Goal: Task Accomplishment & Management: Use online tool/utility

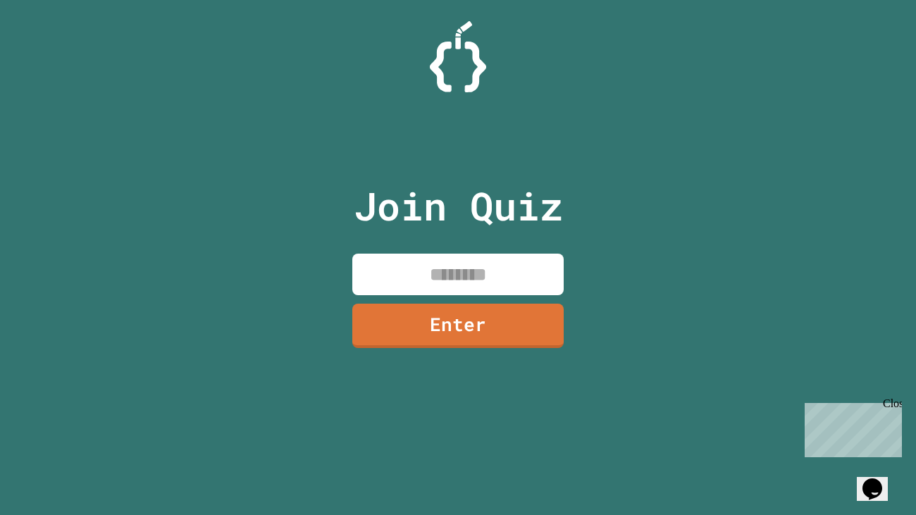
click at [364, 285] on input at bounding box center [457, 275] width 211 height 42
type input "********"
click at [406, 324] on link "Enter" at bounding box center [459, 325] width 214 height 47
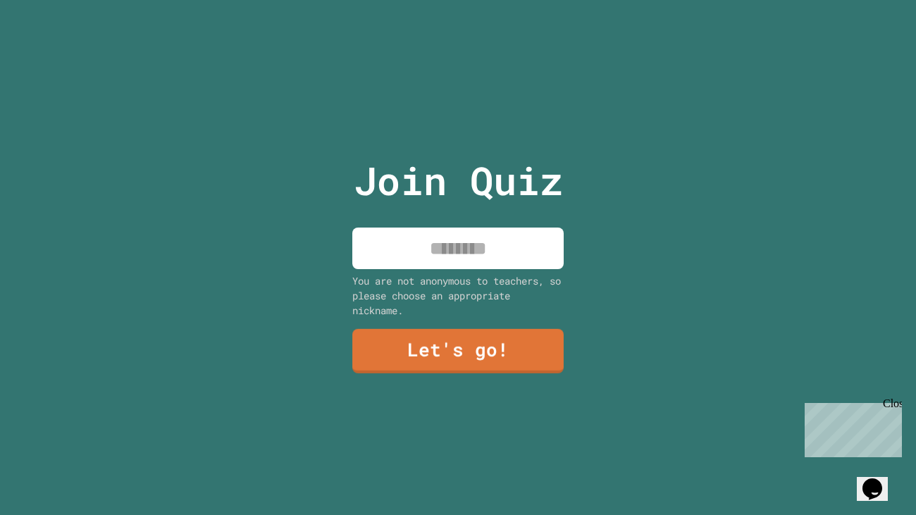
click at [431, 259] on input at bounding box center [457, 249] width 211 height 42
type input "******"
click at [450, 376] on div "Join Quiz ****** You are not anonymous to teachers, so please choose an appropr…" at bounding box center [459, 257] width 238 height 515
click at [454, 374] on div "Join Quiz ****** You are not anonymous to teachers, so please choose an appropr…" at bounding box center [459, 257] width 238 height 515
click at [454, 354] on link "Let's go!" at bounding box center [458, 350] width 214 height 45
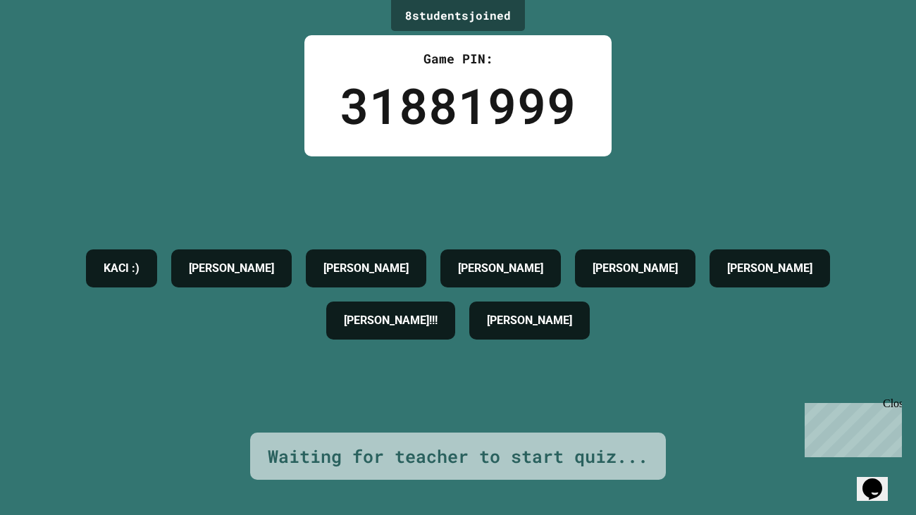
click at [548, 457] on div "Waiting for teacher to start quiz..." at bounding box center [458, 456] width 381 height 27
click at [896, 406] on div "Close" at bounding box center [892, 406] width 18 height 18
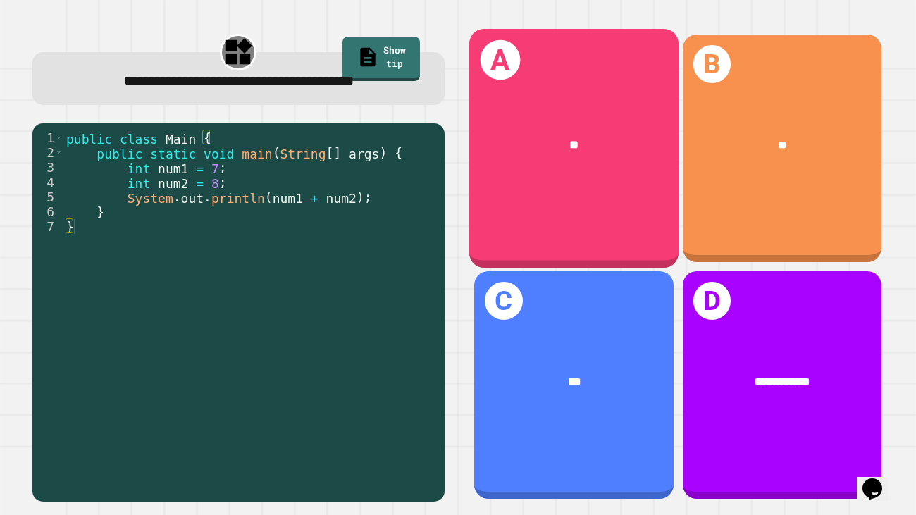
click at [538, 205] on div "A **" at bounding box center [573, 148] width 209 height 239
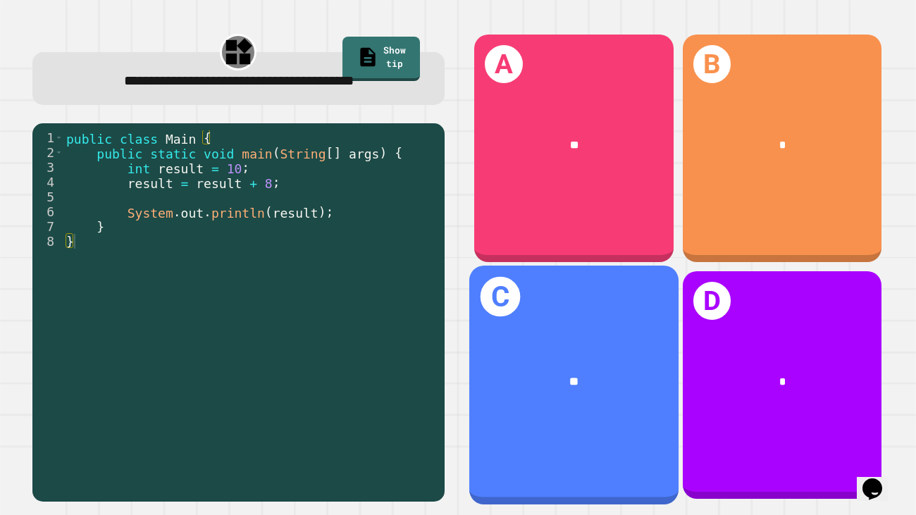
click at [597, 335] on div "C **" at bounding box center [573, 385] width 209 height 239
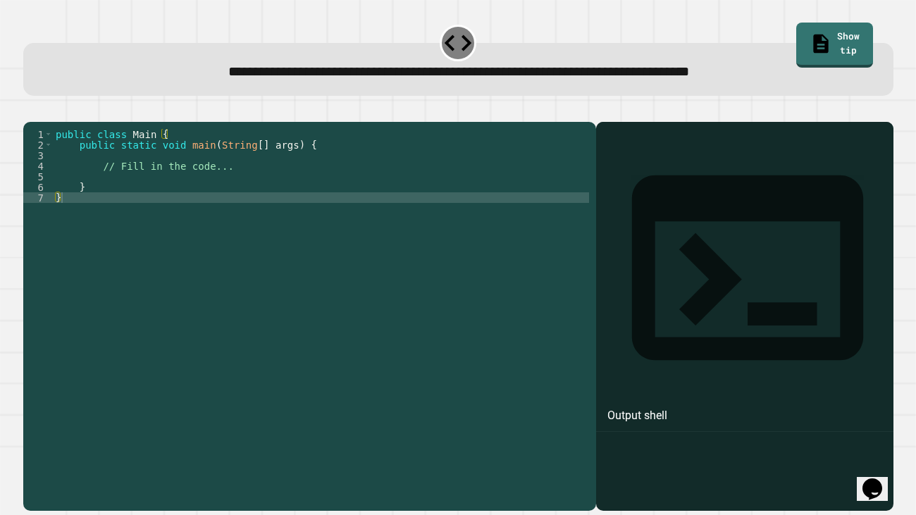
click at [185, 183] on div "public class Main { public static void main ( String [ ] args ) { // Fill in th…" at bounding box center [321, 308] width 536 height 359
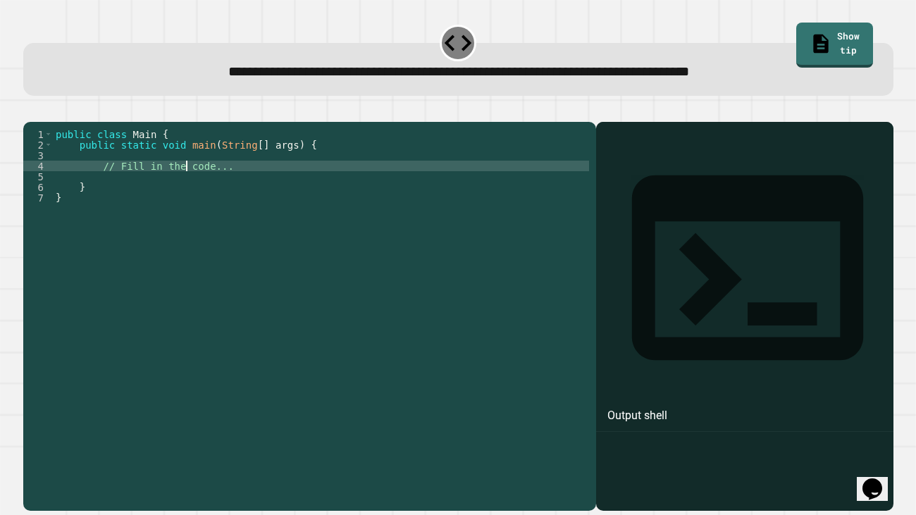
click at [242, 191] on div "public class Main { public static void main ( String [ ] args ) { // Fill in th…" at bounding box center [321, 308] width 536 height 359
type textarea "**********"
click at [235, 201] on div "public class Main { public static void main ( String [ ] args ) { // Fill in th…" at bounding box center [321, 308] width 536 height 359
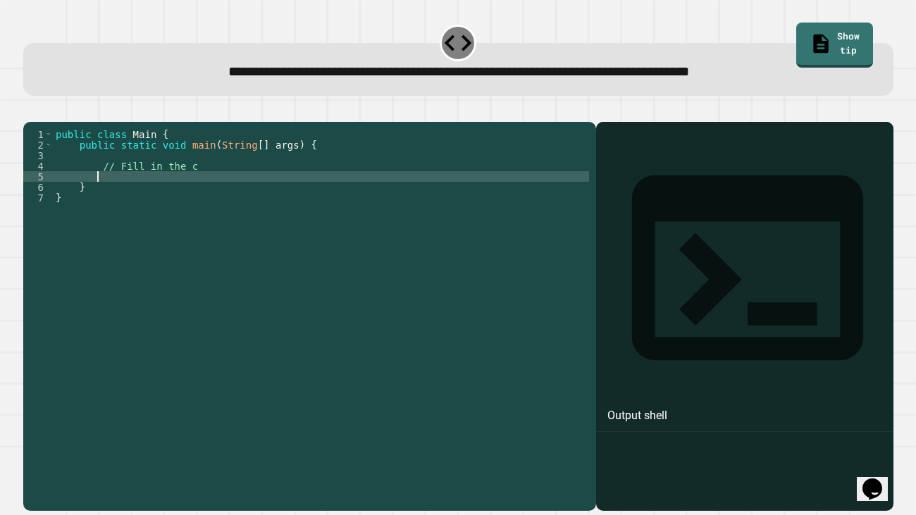
scroll to position [0, 1]
type textarea "*"
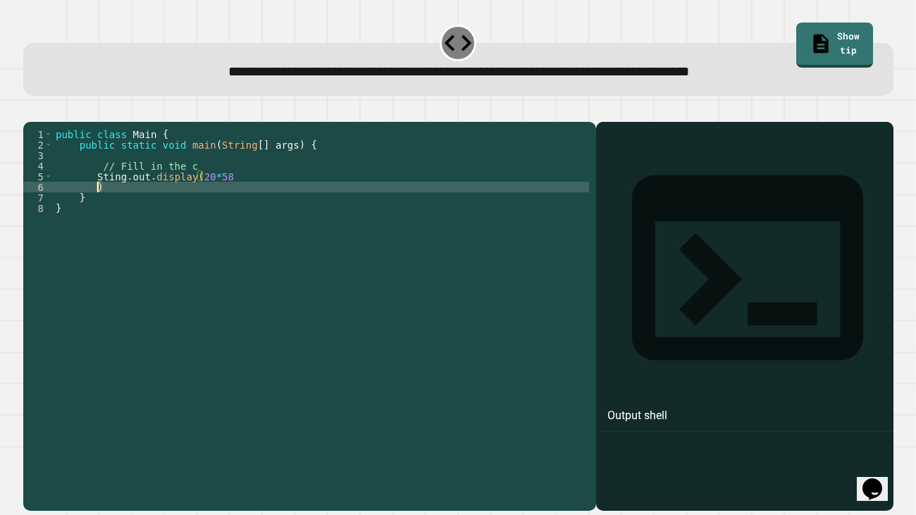
click at [30, 111] on icon "button" at bounding box center [30, 111] width 0 height 0
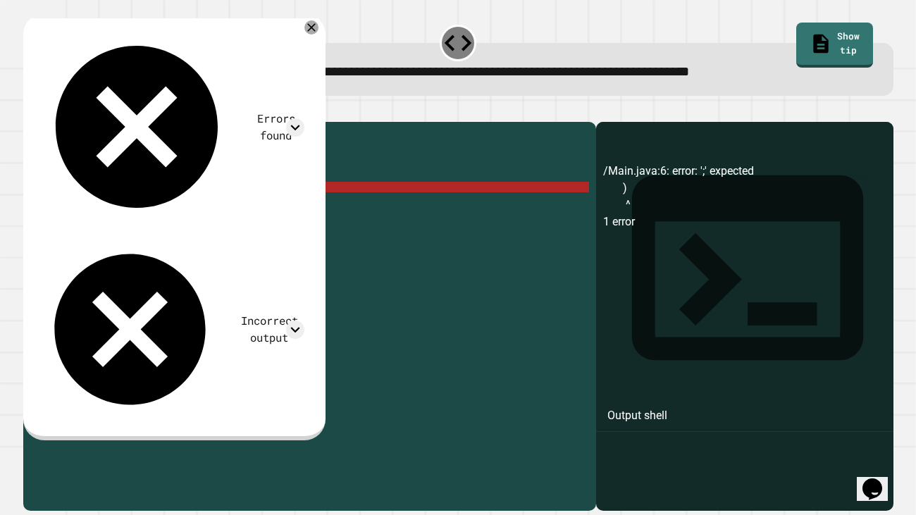
click at [246, 195] on div "public class Main { public static void main ( String [ ] args ) { // Fill in th…" at bounding box center [321, 308] width 536 height 359
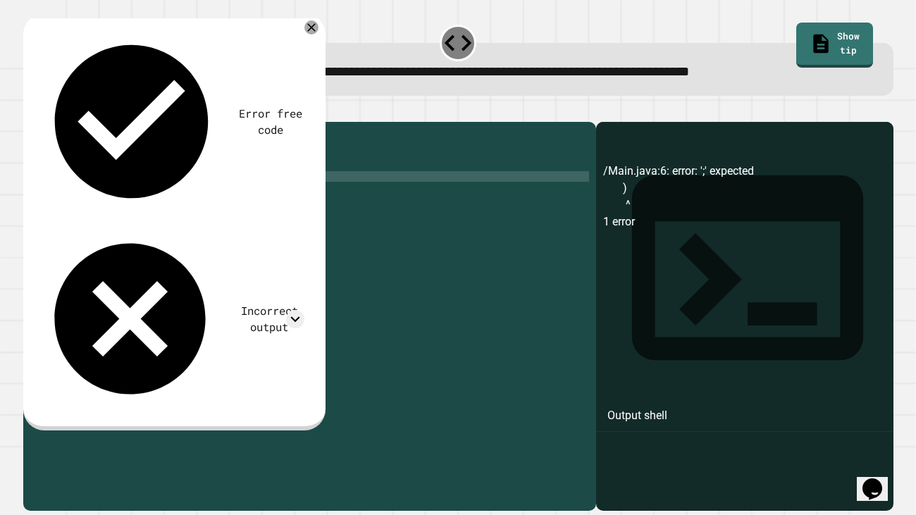
click at [121, 210] on div "public class Main { public static void main ( String [ ] args ) { // Fill in th…" at bounding box center [321, 308] width 536 height 359
type textarea "*"
click at [27, 113] on div at bounding box center [458, 113] width 870 height 17
click at [30, 111] on icon "button" at bounding box center [30, 111] width 0 height 0
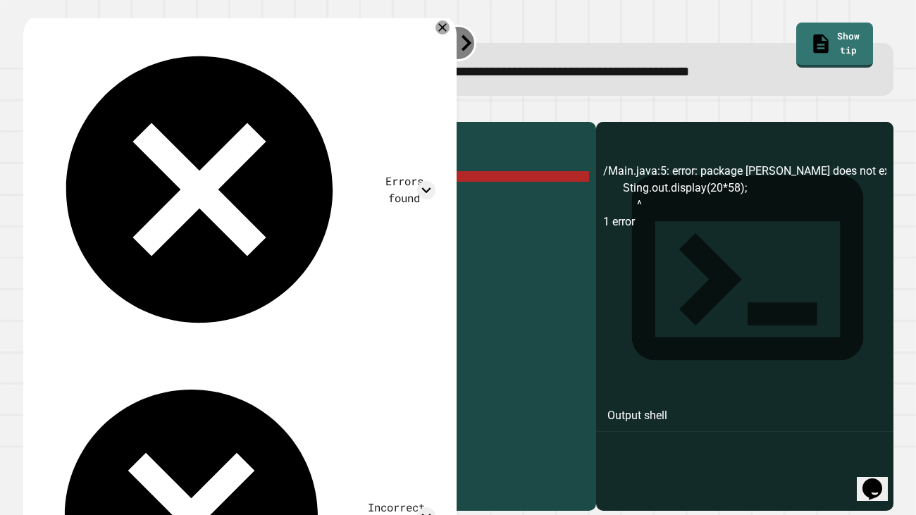
click at [125, 197] on div "public class Main { public static void main ( String [ ] args ) { // Fill in th…" at bounding box center [321, 308] width 536 height 359
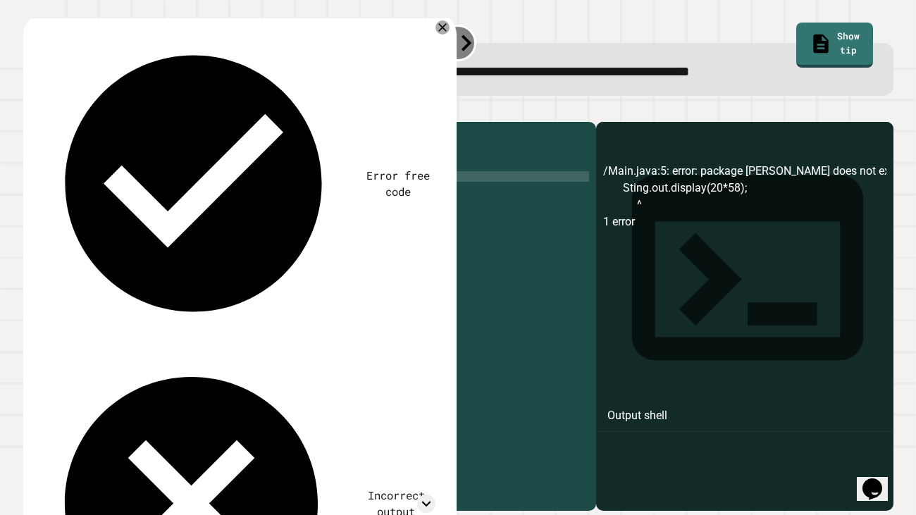
scroll to position [0, 5]
click at [44, 123] on icon "button" at bounding box center [40, 119] width 8 height 10
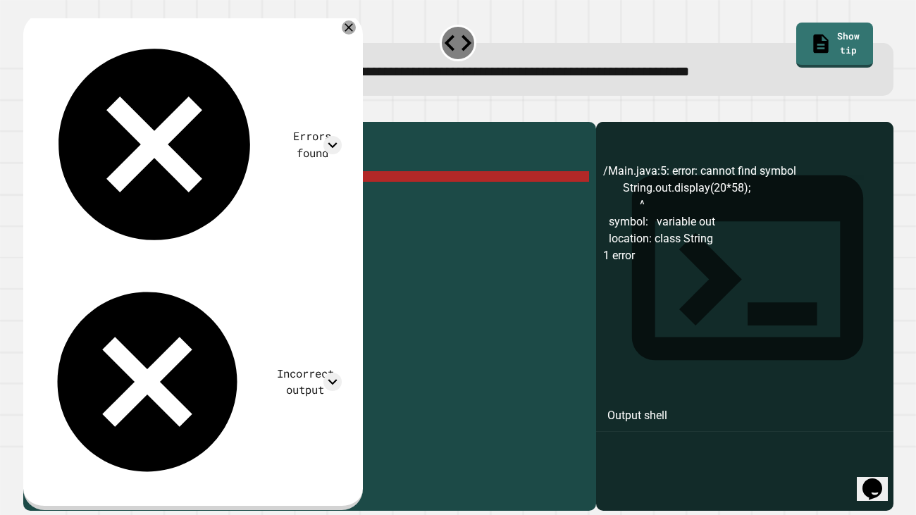
click at [293, 196] on div "public class Main { public static void main ( String [ ] args ) { // Fill in th…" at bounding box center [321, 308] width 536 height 359
drag, startPoint x: 292, startPoint y: 196, endPoint x: 106, endPoint y: 198, distance: 186.8
click at [106, 198] on div "public class Main { public static void main ( String [ ] args ) { // Fill in th…" at bounding box center [321, 308] width 536 height 359
paste textarea "**"
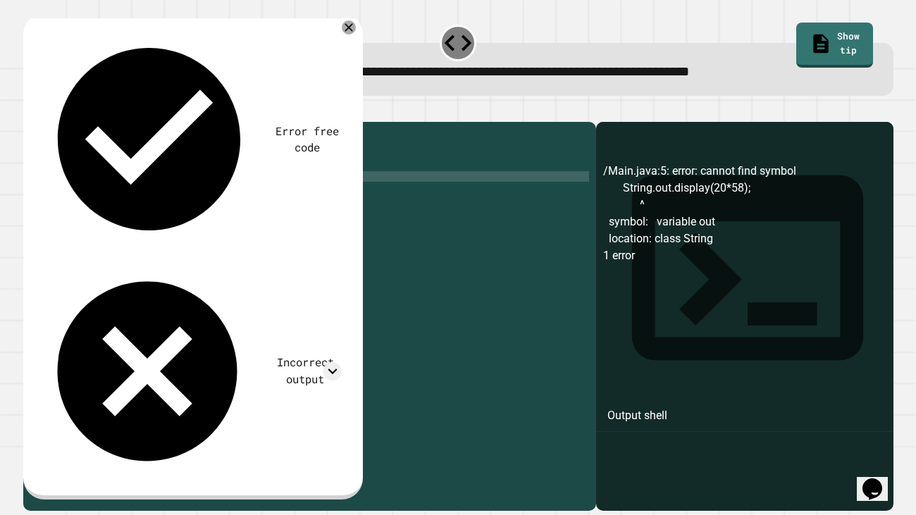
click at [248, 197] on div "public class Main { public static void main ( String [ ] args ) { // Fill in th…" at bounding box center [321, 308] width 536 height 359
type textarea "**********"
click at [44, 119] on icon "button" at bounding box center [40, 119] width 8 height 10
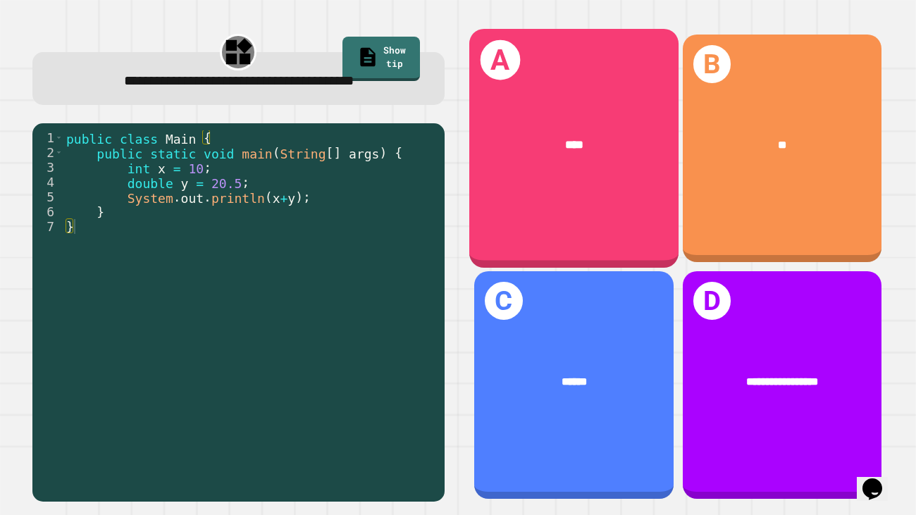
click at [616, 225] on div "A ****" at bounding box center [573, 148] width 209 height 239
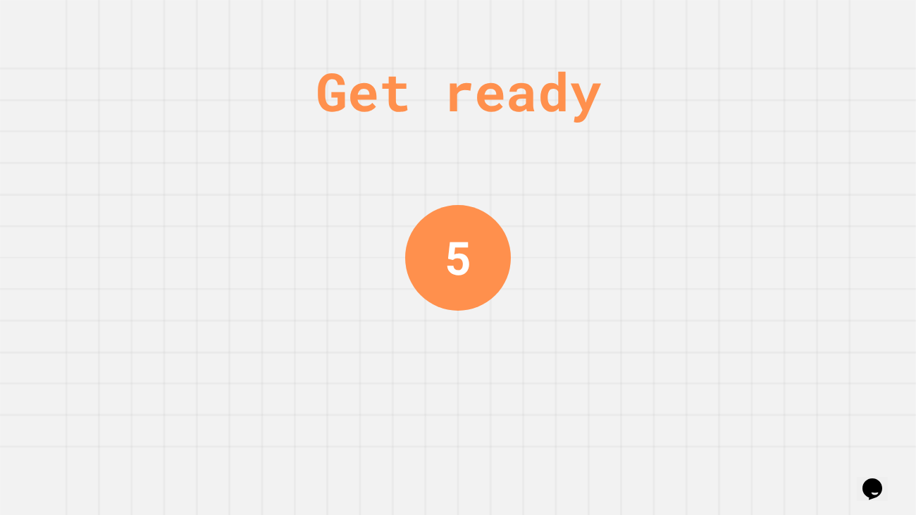
scroll to position [0, 0]
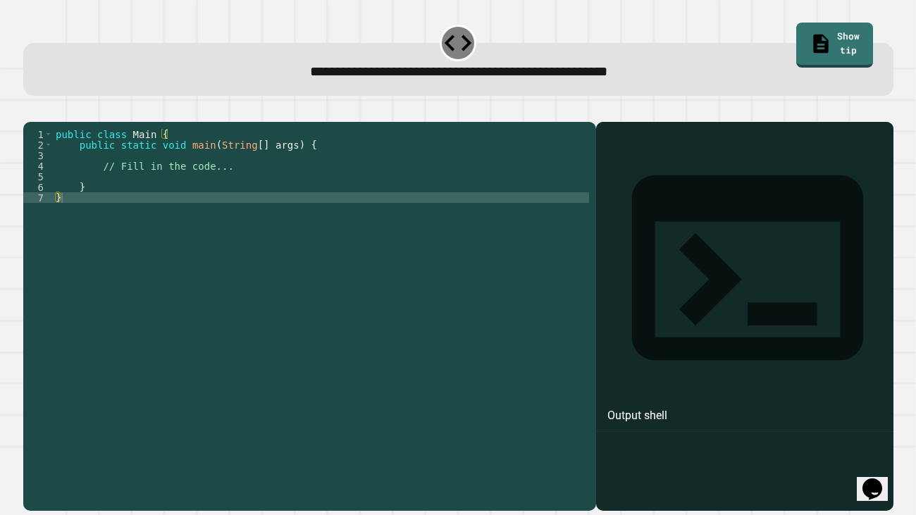
click at [281, 181] on div "public class Main { public static void main ( String [ ] args ) { // Fill in th…" at bounding box center [321, 308] width 536 height 359
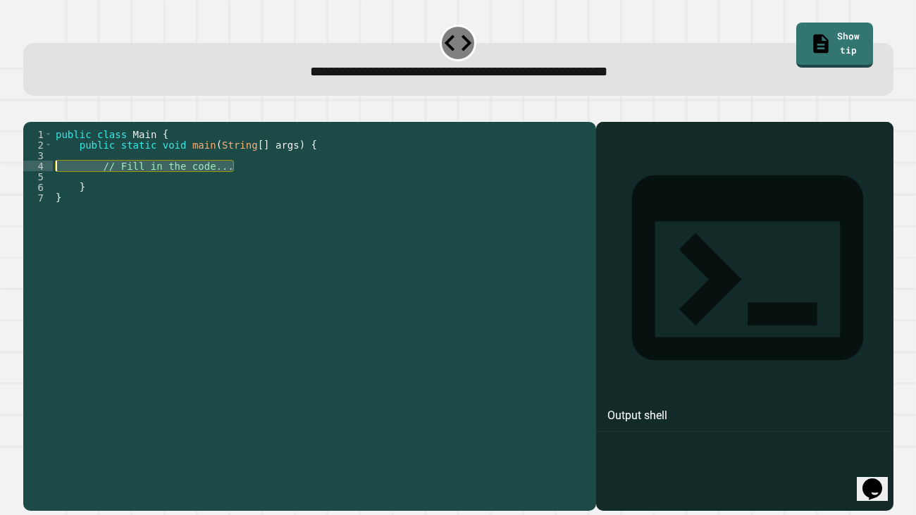
drag, startPoint x: 281, startPoint y: 181, endPoint x: 108, endPoint y: 187, distance: 173.5
click at [108, 187] on div "public class Main { public static void main ( String [ ] args ) { // Fill in th…" at bounding box center [321, 308] width 536 height 359
paste textarea "******"
click at [207, 184] on div "public class Main { public static void main ( String [ ] args ) { System . out …" at bounding box center [321, 308] width 536 height 359
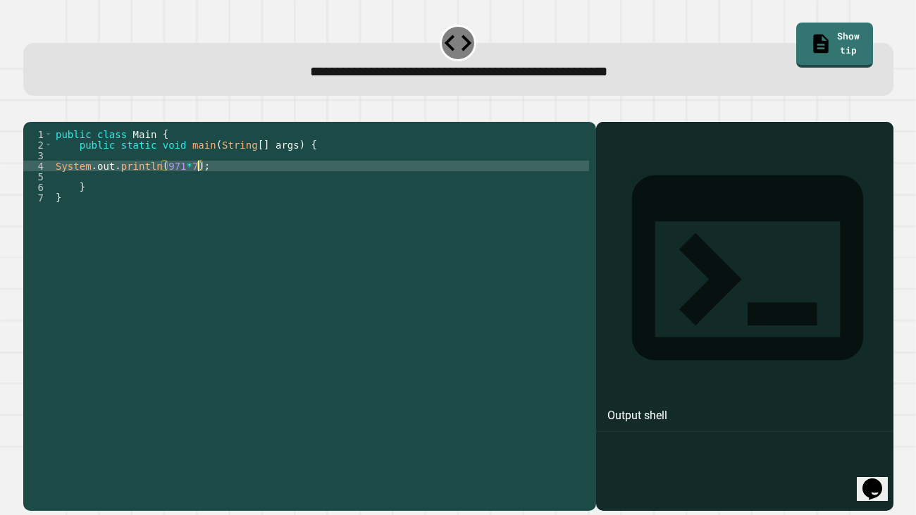
click at [42, 118] on icon "button" at bounding box center [40, 119] width 8 height 10
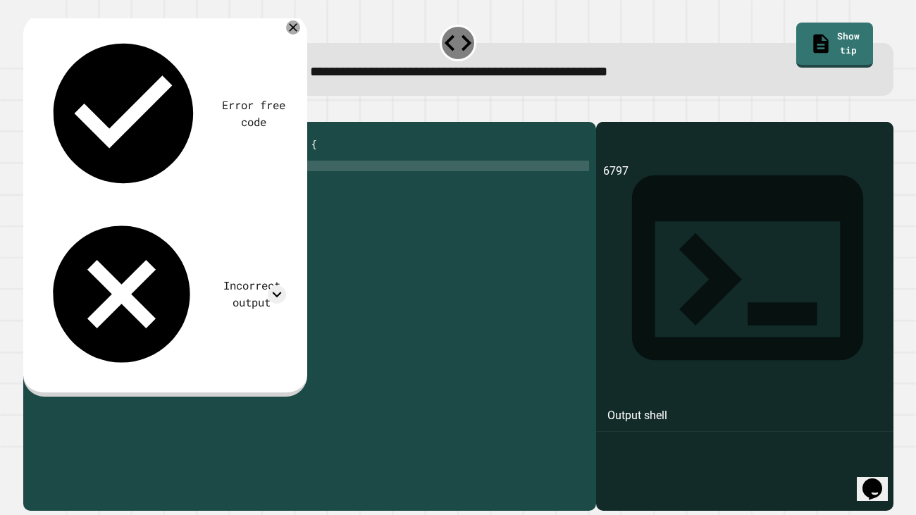
click at [53, 187] on div "public class Main { public static void main ( String [ ] args ) { System . out …" at bounding box center [321, 308] width 536 height 359
click at [190, 184] on div "public class Main { public static void main ( String [ ] args ) { System . out …" at bounding box center [321, 308] width 536 height 359
click at [30, 111] on icon "button" at bounding box center [30, 111] width 0 height 0
click at [53, 185] on div "public class Main { public static void main ( String [ ] args ) { System . out …" at bounding box center [321, 308] width 536 height 359
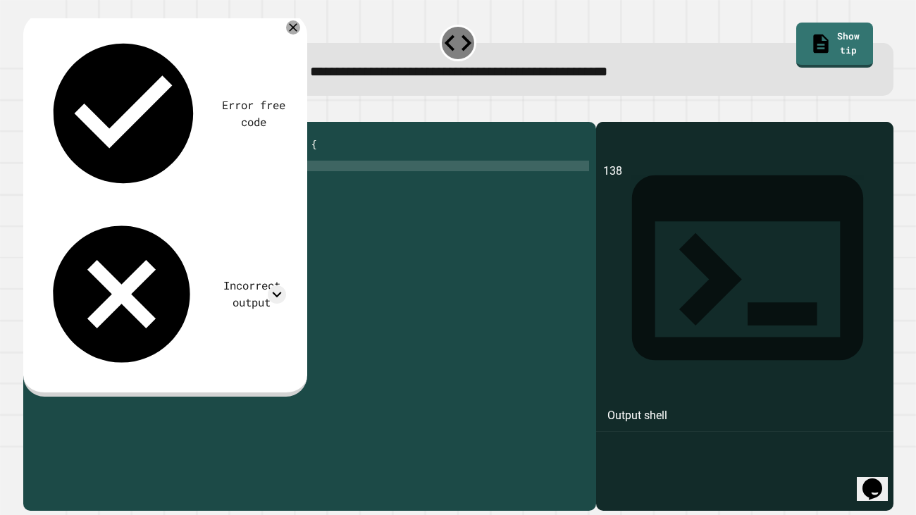
scroll to position [0, 3]
click at [243, 186] on div "public class Main { public static void main ( String [ ] args ) { System . out …" at bounding box center [321, 308] width 536 height 359
type textarea "**********"
click at [30, 111] on button "button" at bounding box center [30, 111] width 0 height 0
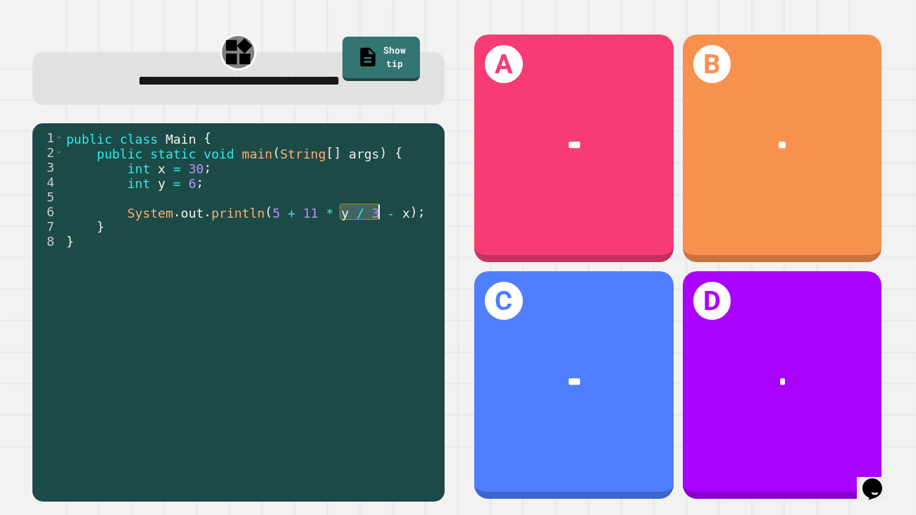
drag, startPoint x: 340, startPoint y: 213, endPoint x: 380, endPoint y: 215, distance: 40.2
click at [380, 215] on div "public class Main { public static void main ( String [ ] args ) { int x = 30 ; …" at bounding box center [250, 322] width 374 height 385
click at [366, 214] on div "public class Main { public static void main ( String [ ] args ) { int x = 30 ; …" at bounding box center [250, 307] width 374 height 355
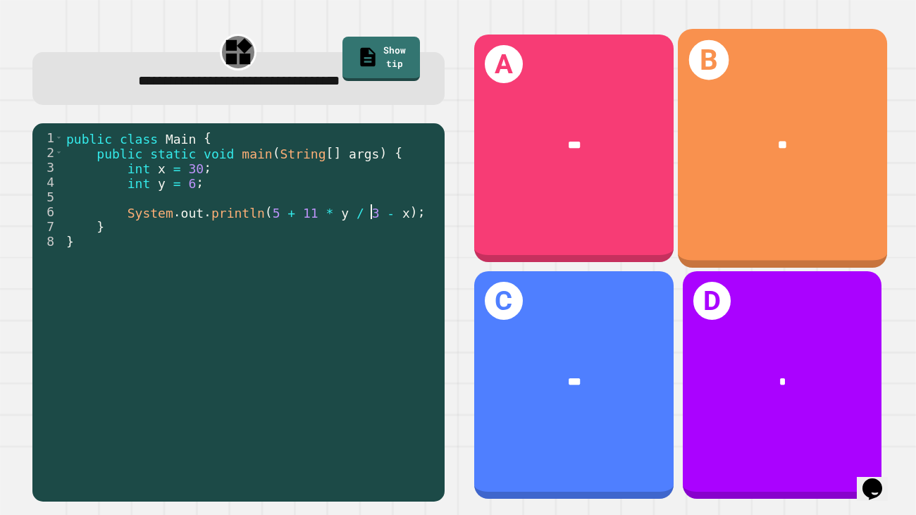
click at [763, 210] on div "B **" at bounding box center [781, 148] width 209 height 239
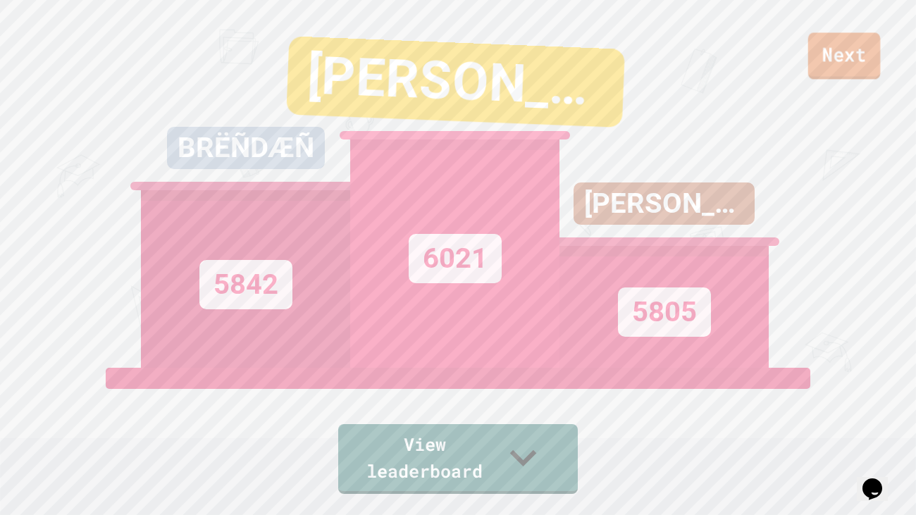
click at [823, 55] on link "Next" at bounding box center [844, 55] width 73 height 47
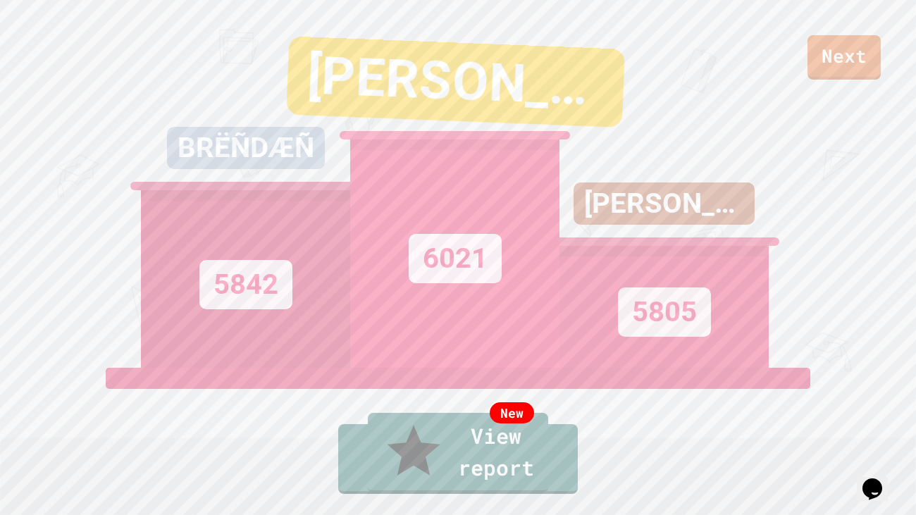
drag, startPoint x: 607, startPoint y: 284, endPoint x: 634, endPoint y: 289, distance: 27.9
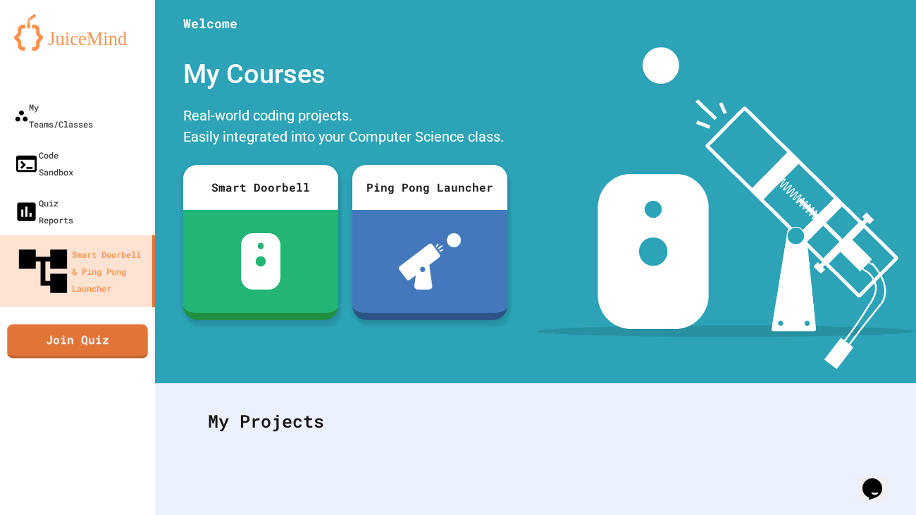
click at [101, 324] on link "Join Quiz" at bounding box center [77, 341] width 140 height 34
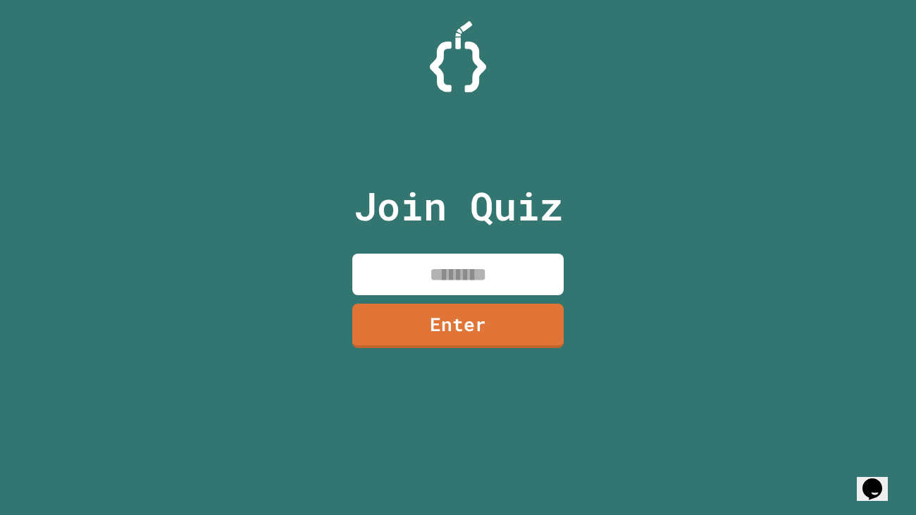
click at [418, 270] on input at bounding box center [457, 275] width 211 height 42
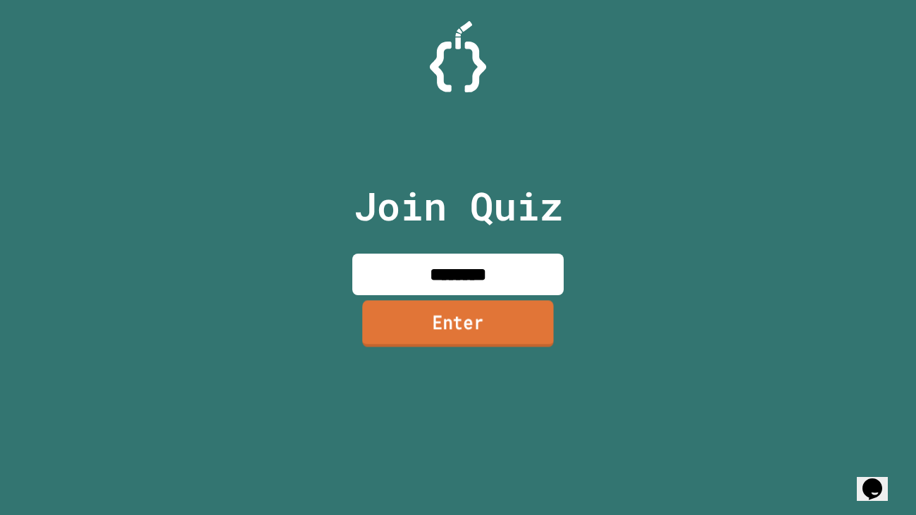
type input "********"
click at [425, 313] on link "Enter" at bounding box center [458, 323] width 192 height 47
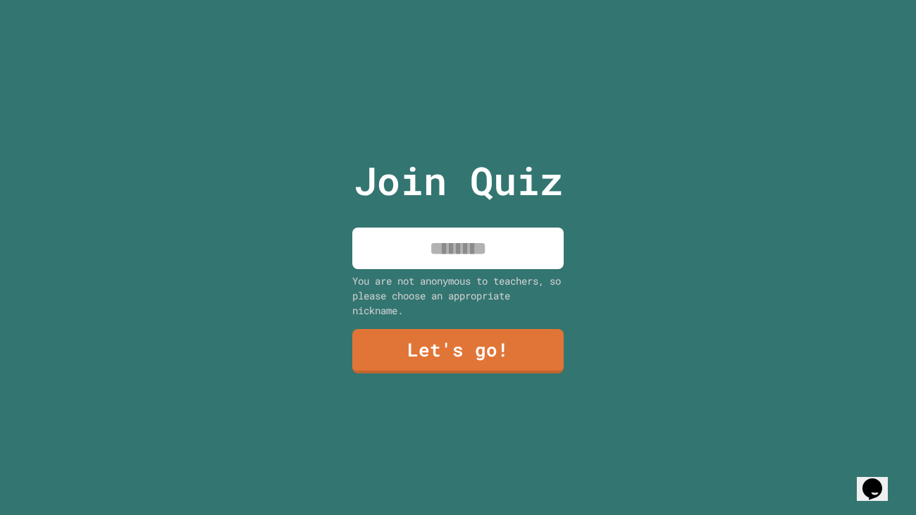
click at [440, 256] on input at bounding box center [457, 249] width 211 height 42
type input "******"
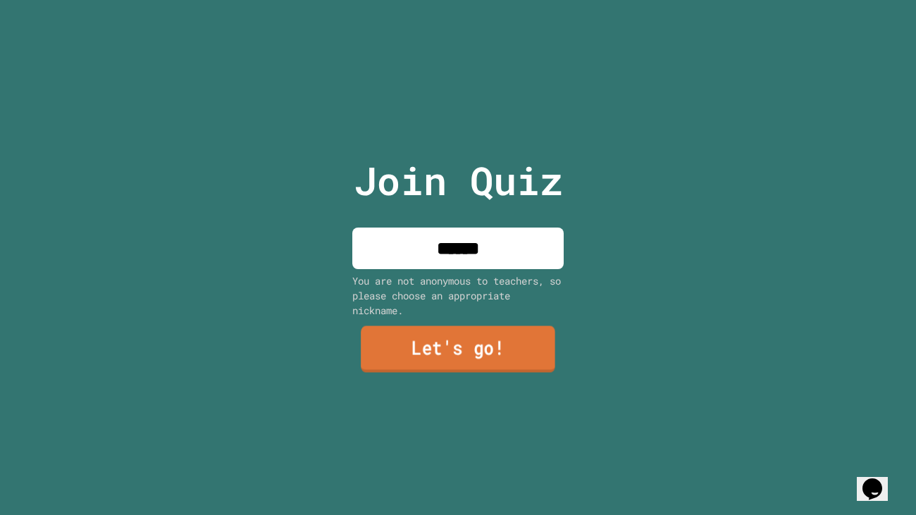
click at [448, 332] on link "Let's go!" at bounding box center [458, 349] width 195 height 47
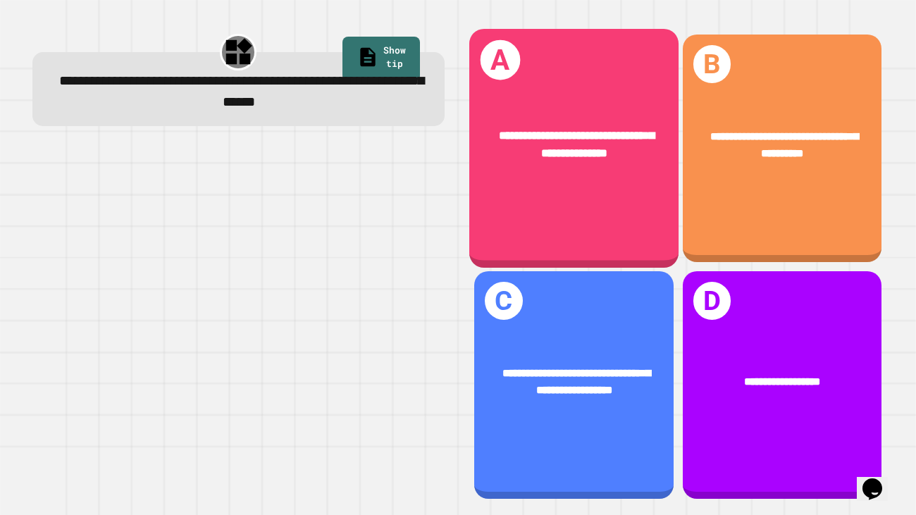
click at [590, 183] on div "**********" at bounding box center [573, 145] width 209 height 82
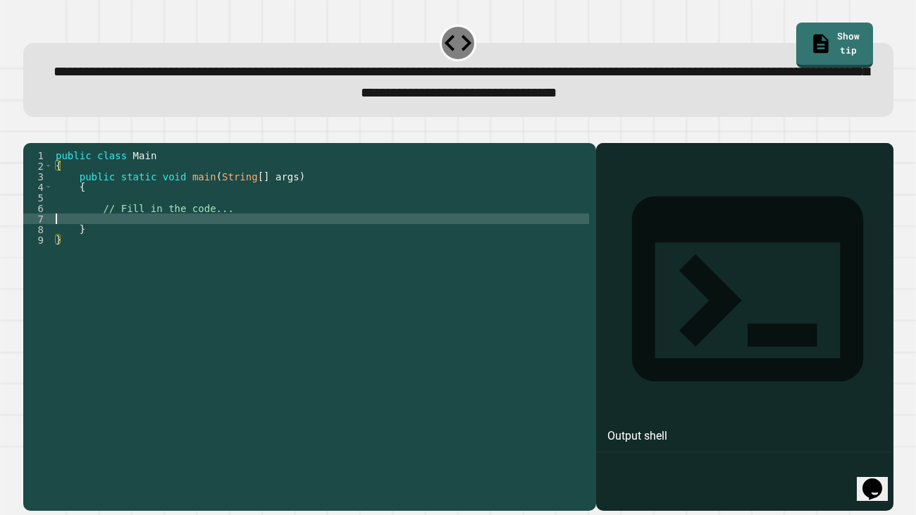
click at [243, 241] on div "public class Main { public static void main ( String [ ] args ) { // Fill in th…" at bounding box center [321, 319] width 536 height 338
click at [248, 221] on div "public class Main { public static void main ( String [ ] args ) { // Fill in th…" at bounding box center [321, 319] width 536 height 338
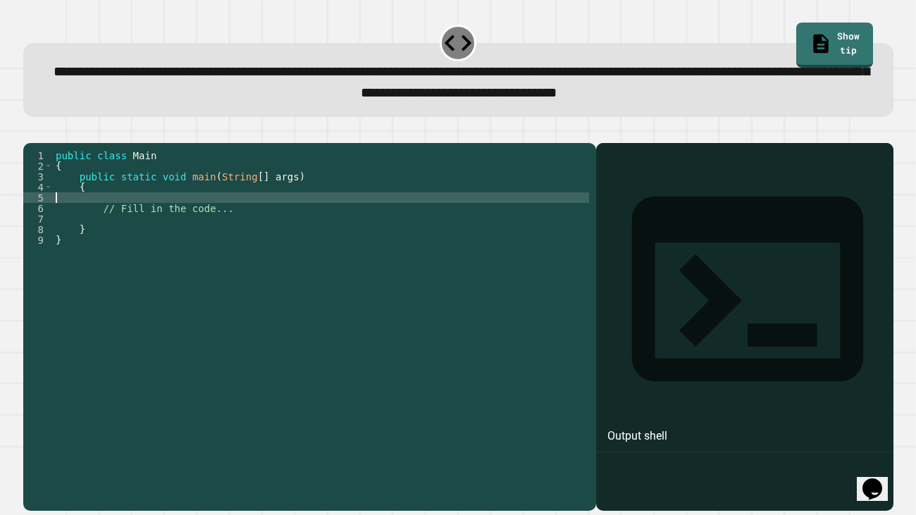
click at [248, 221] on div "public class Main { public static void main ( String [ ] args ) { // Fill in th…" at bounding box center [321, 319] width 536 height 338
click at [248, 230] on div "public class Main { public static void main ( String [ ] args ) { // Fill in th…" at bounding box center [321, 319] width 536 height 338
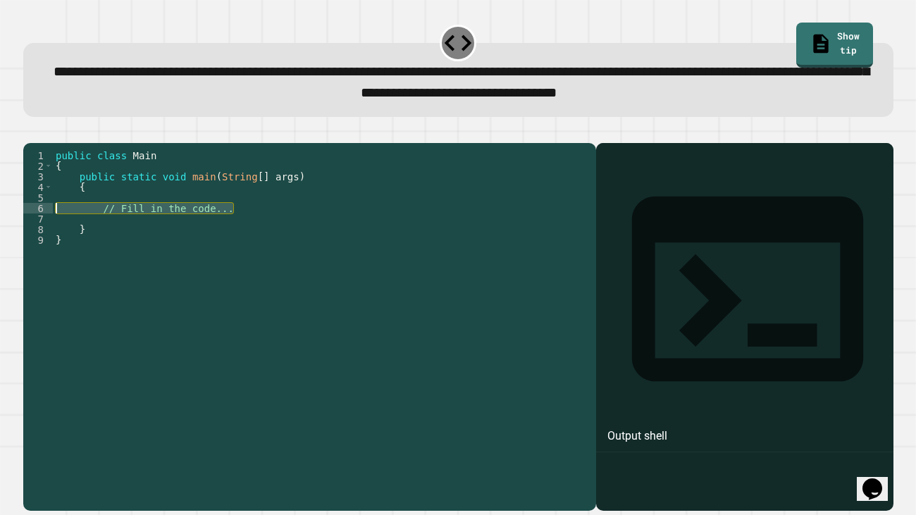
drag, startPoint x: 248, startPoint y: 230, endPoint x: 111, endPoint y: 231, distance: 137.4
click at [111, 231] on div "public class Main { public static void main ( String [ ] args ) { // Fill in th…" at bounding box center [321, 319] width 536 height 338
paste textarea "******"
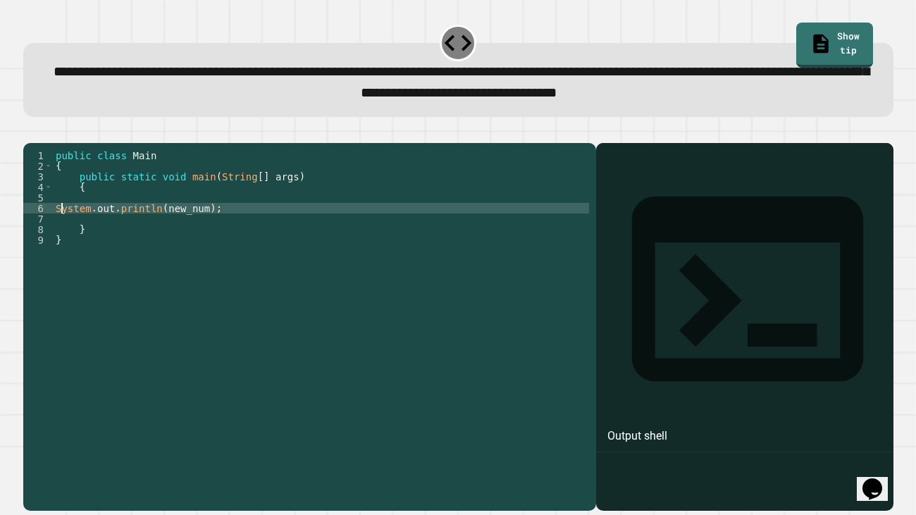
click at [60, 231] on div "public class Main { public static void main ( String [ ] args ) { System . out …" at bounding box center [321, 319] width 536 height 338
click at [56, 229] on div "public class Main { public static void main ( String [ ] args ) { System . out …" at bounding box center [321, 319] width 536 height 338
click at [51, 214] on div "6" at bounding box center [38, 208] width 30 height 11
click at [264, 230] on div "public class Main { public static void main ( String [ ] args ) { System . out …" at bounding box center [321, 319] width 536 height 338
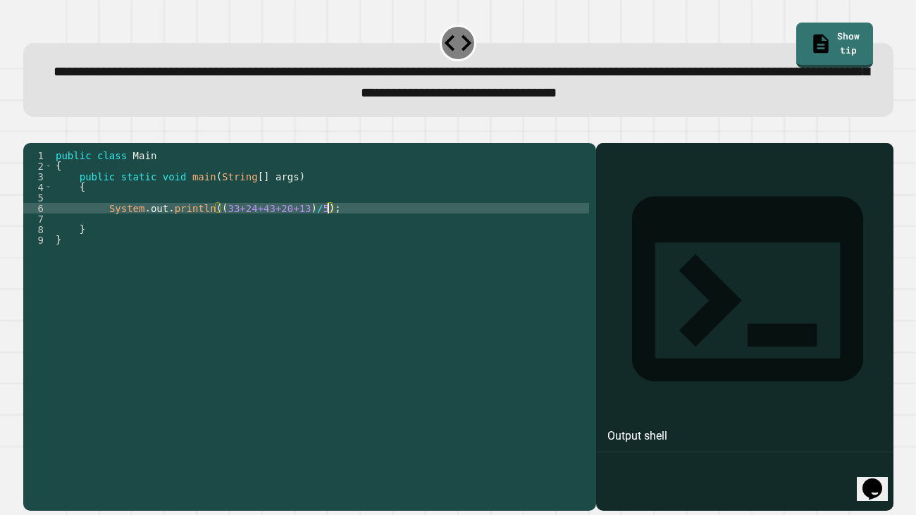
scroll to position [0, 20]
click at [223, 230] on div "public class Main { public static void main ( String [ ] args ) { System . out …" at bounding box center [321, 319] width 536 height 338
click at [341, 231] on div "public class Main { public static void main ( String [ ] args ) { System . out …" at bounding box center [321, 319] width 536 height 338
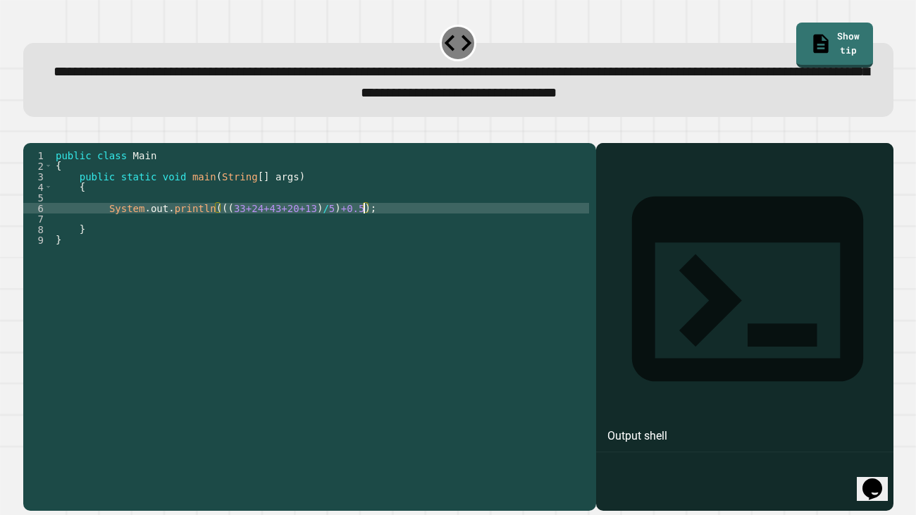
type textarea "**********"
click at [30, 132] on icon "button" at bounding box center [30, 132] width 0 height 0
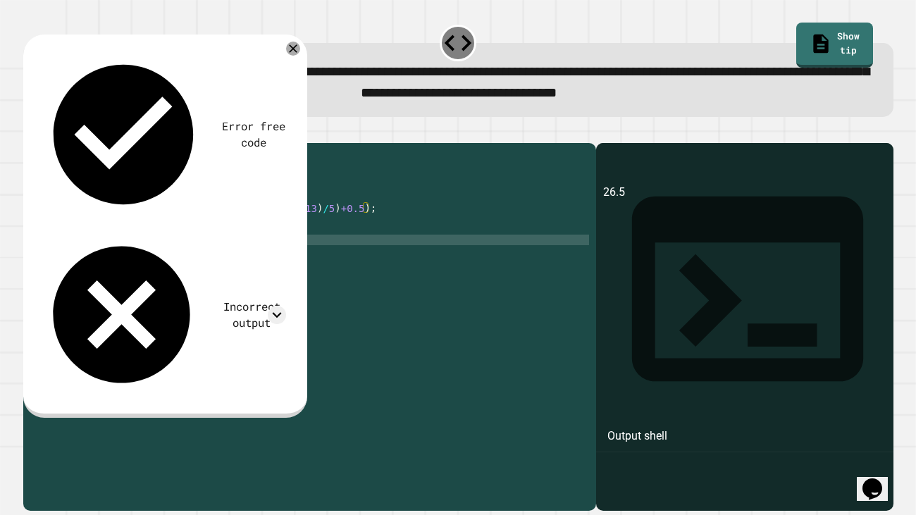
click at [412, 354] on div "public class Main { public static void main ( String [ ] args ) { System . out …" at bounding box center [321, 319] width 536 height 338
click at [700, 117] on div "**********" at bounding box center [458, 80] width 870 height 74
click at [292, 56] on div at bounding box center [293, 48] width 17 height 17
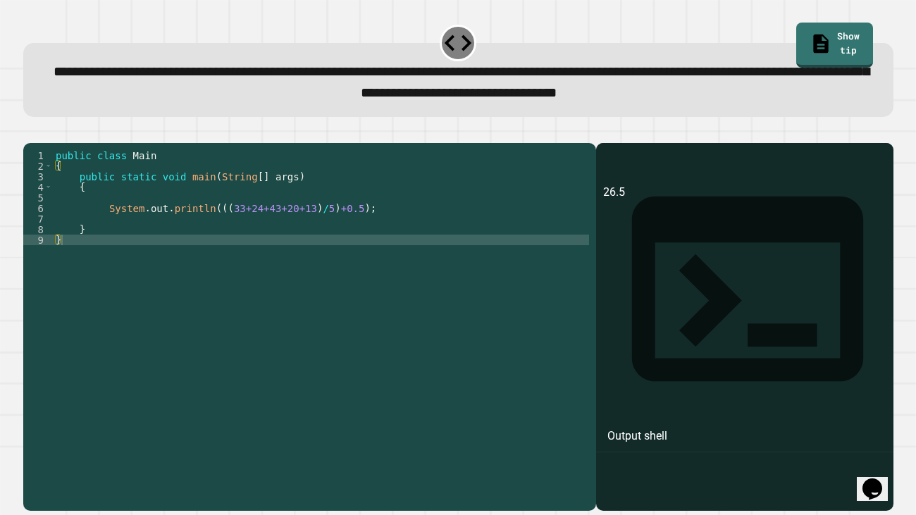
click at [188, 209] on div "public class Main { public static void main ( String [ ] args ) { System . out …" at bounding box center [321, 319] width 536 height 338
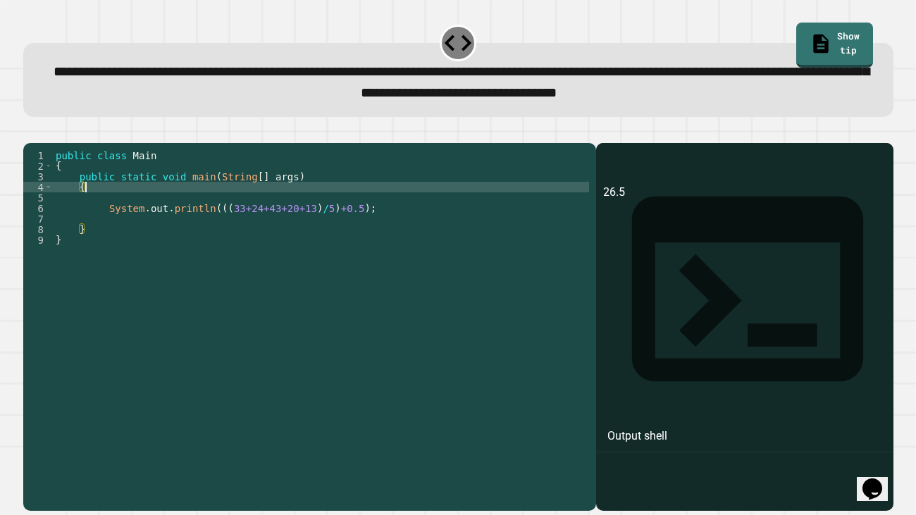
click at [187, 218] on div "public class Main { public static void main ( String [ ] args ) { System . out …" at bounding box center [321, 319] width 536 height 338
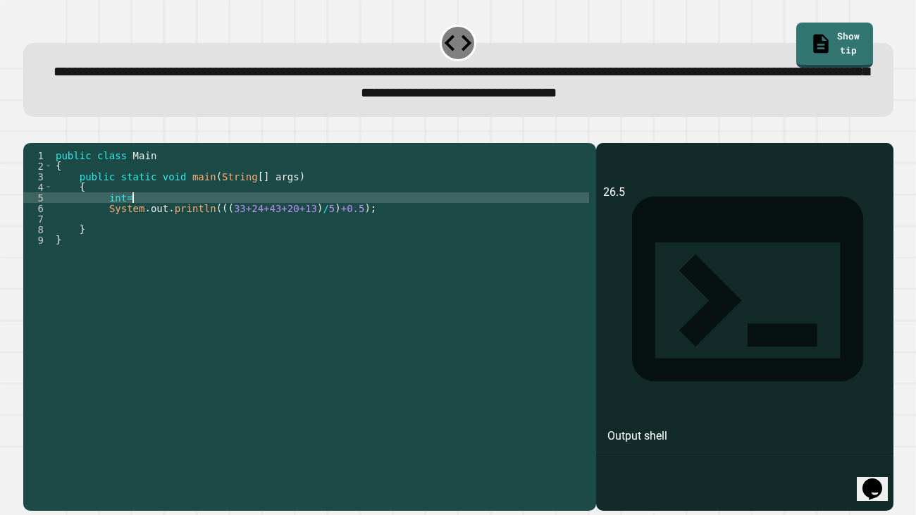
scroll to position [0, 5]
click at [362, 230] on div "public class Main { public static void main ( String [ ] args ) { int = System …" at bounding box center [321, 319] width 536 height 338
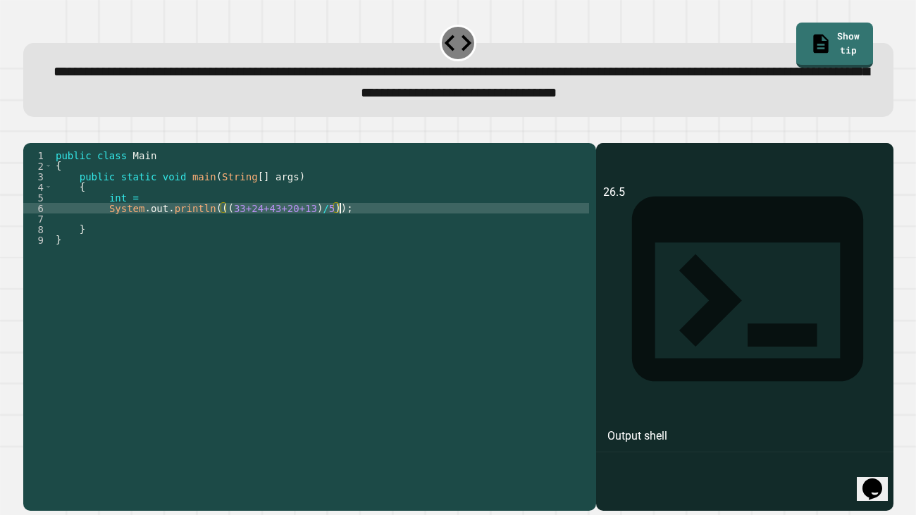
click at [61, 143] on div at bounding box center [458, 134] width 870 height 17
click at [30, 132] on icon "button" at bounding box center [30, 132] width 0 height 0
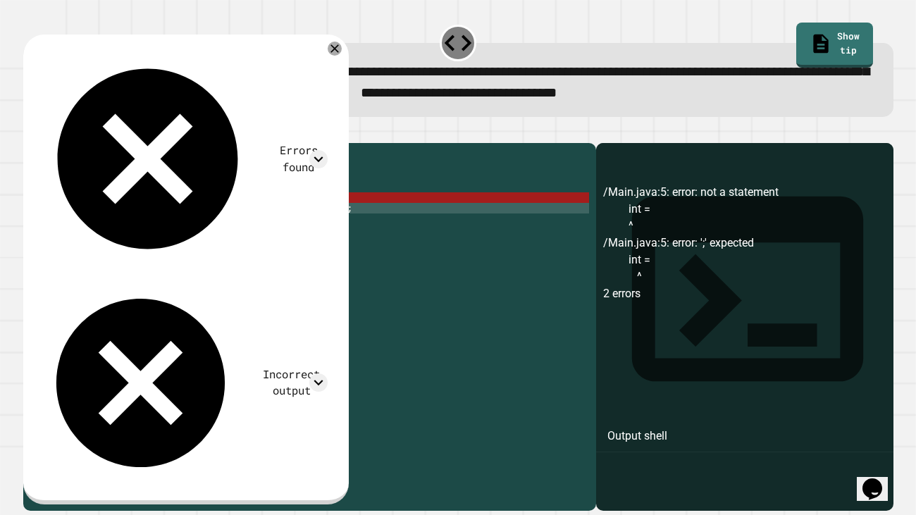
click at [142, 219] on div "public class Main { public static void main ( String [ ] args ) { int = System …" at bounding box center [321, 319] width 536 height 338
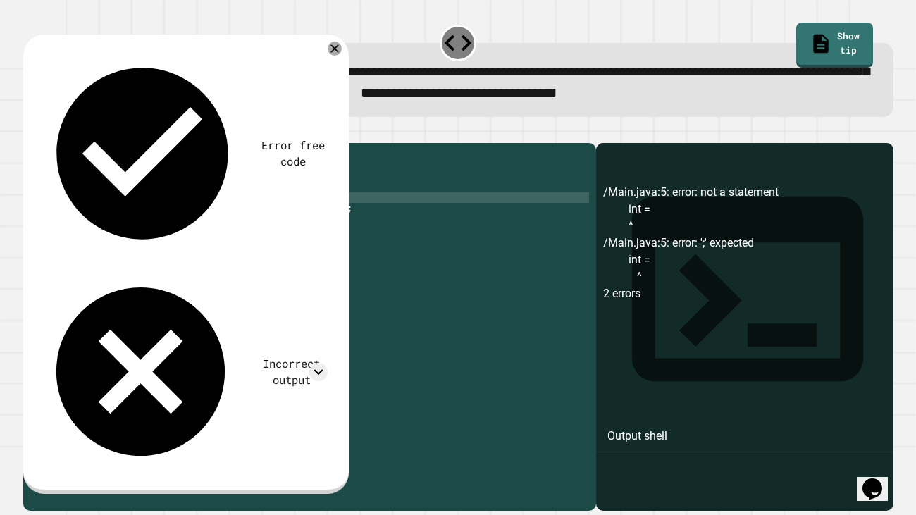
type textarea "*"
click at [30, 132] on button "button" at bounding box center [30, 132] width 0 height 0
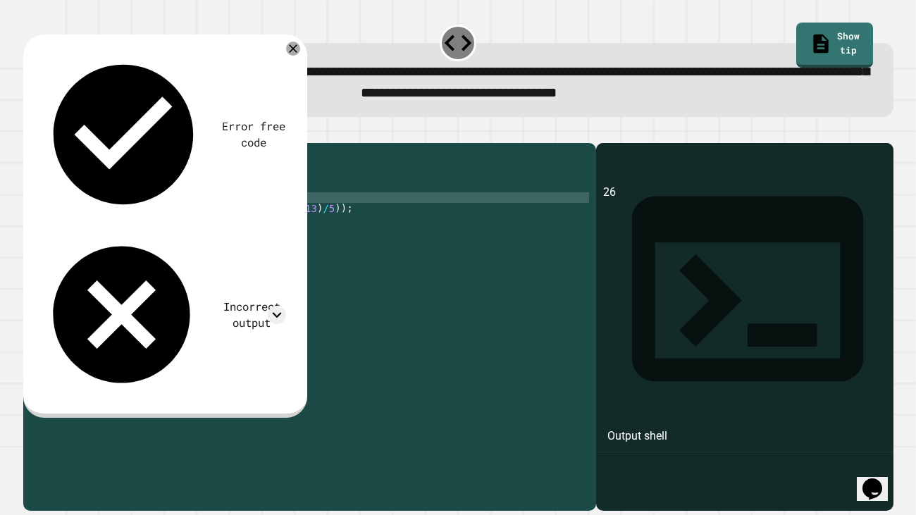
click at [336, 226] on div "public class Main { public static void main ( String [ ] args ) { System . out …" at bounding box center [321, 319] width 536 height 338
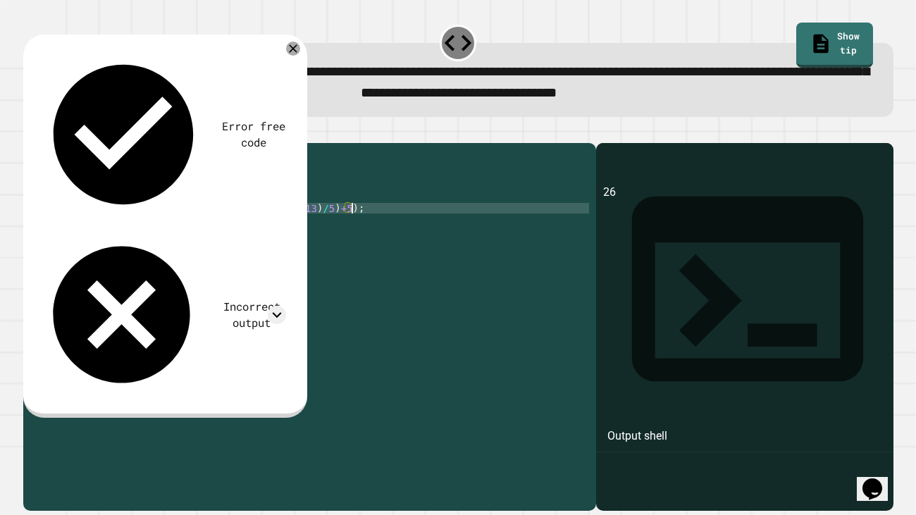
scroll to position [0, 21]
type textarea "**********"
click at [291, 51] on icon at bounding box center [293, 48] width 8 height 8
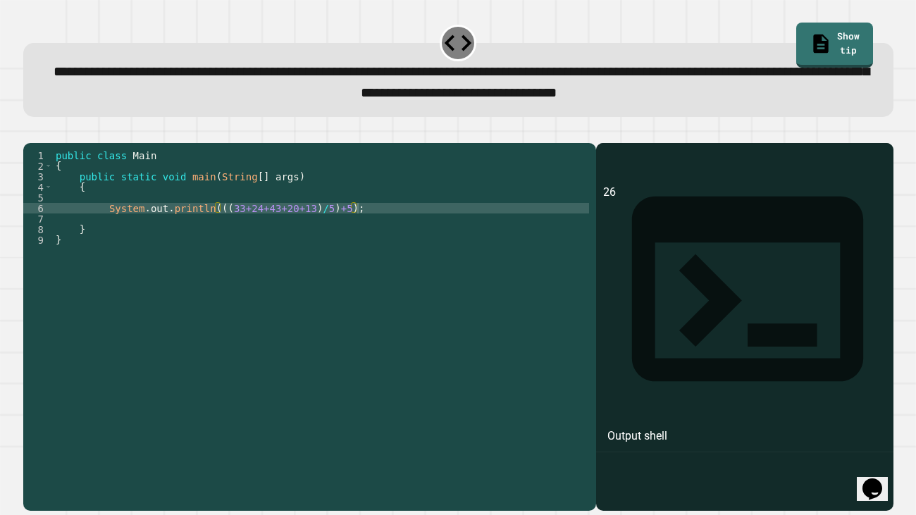
click at [191, 218] on div "public class Main { public static void main ( String [ ] args ) { System . out …" at bounding box center [321, 319] width 536 height 338
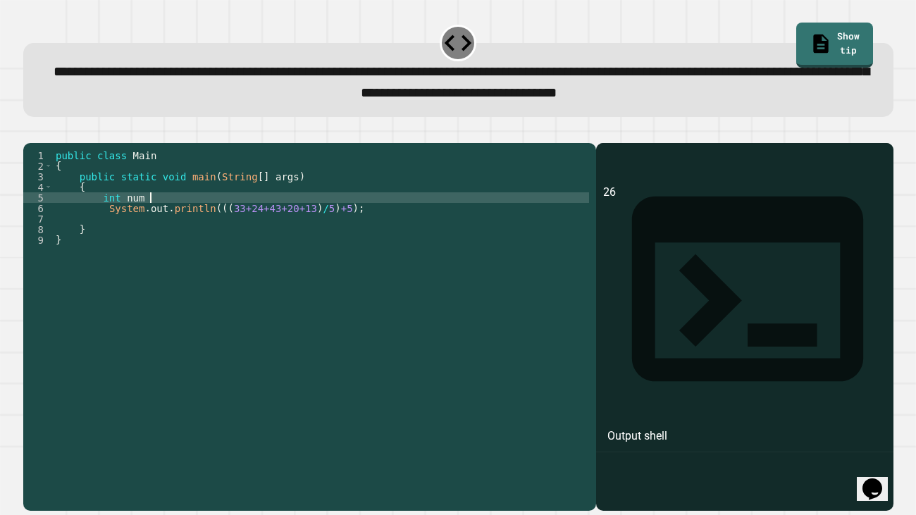
scroll to position [0, 6]
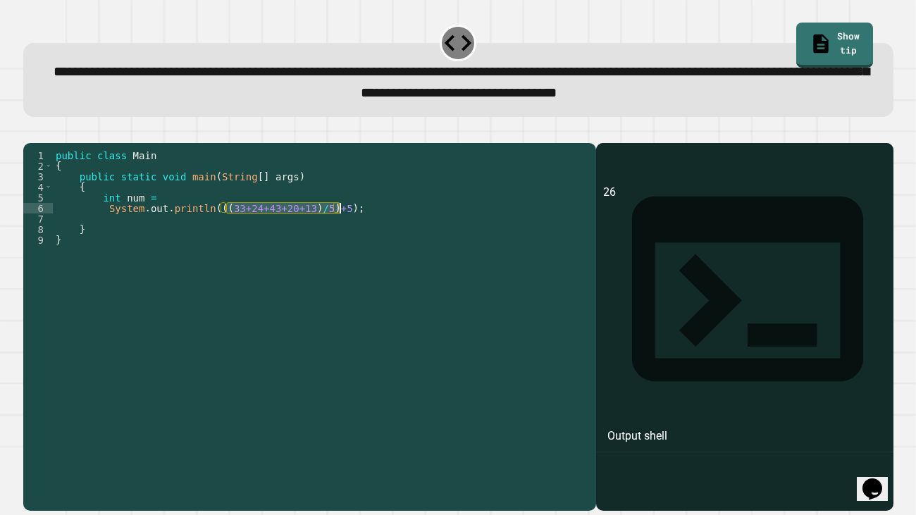
drag, startPoint x: 229, startPoint y: 230, endPoint x: 339, endPoint y: 231, distance: 110.0
click at [339, 231] on div "public class Main { public static void main ( String [ ] args ) { int num = Sys…" at bounding box center [321, 319] width 536 height 338
click at [223, 230] on div "public class Main { public static void main ( String [ ] args ) { int num = Sys…" at bounding box center [321, 319] width 536 height 338
drag, startPoint x: 222, startPoint y: 229, endPoint x: 354, endPoint y: 233, distance: 131.8
click at [354, 233] on div "public class Main { public static void main ( String [ ] args ) { int num = Sys…" at bounding box center [321, 319] width 536 height 338
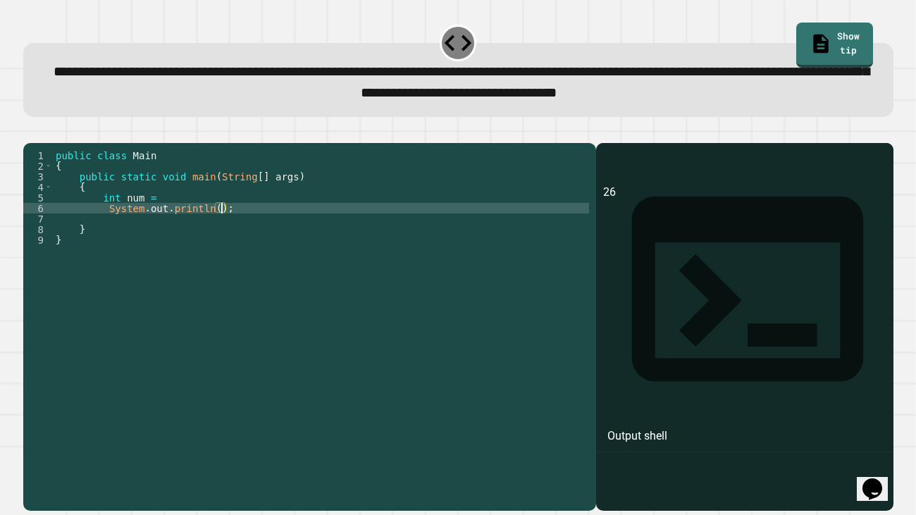
click at [278, 213] on div "public class Main { public static void main ( String [ ] args ) { int num = Sys…" at bounding box center [321, 319] width 536 height 338
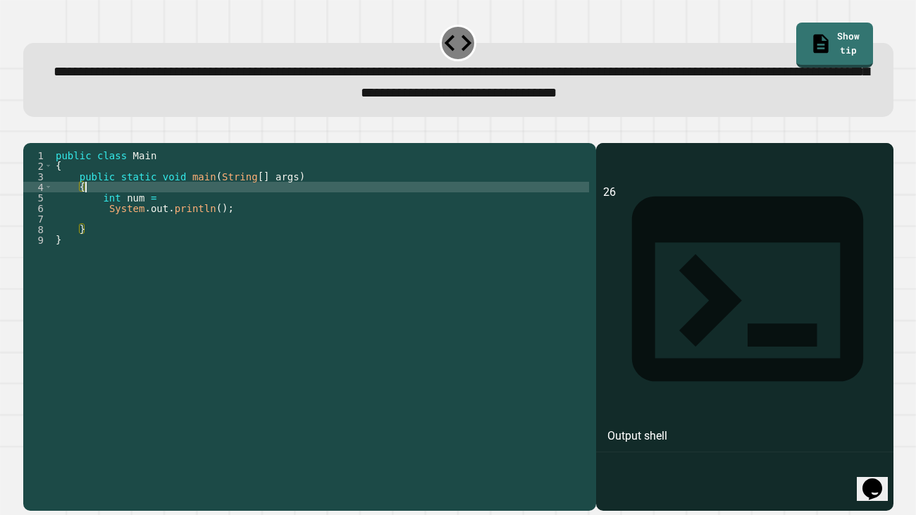
scroll to position [0, 1]
click at [278, 224] on div "public class Main { public static void main ( String [ ] args ) { int num = Sys…" at bounding box center [321, 319] width 536 height 338
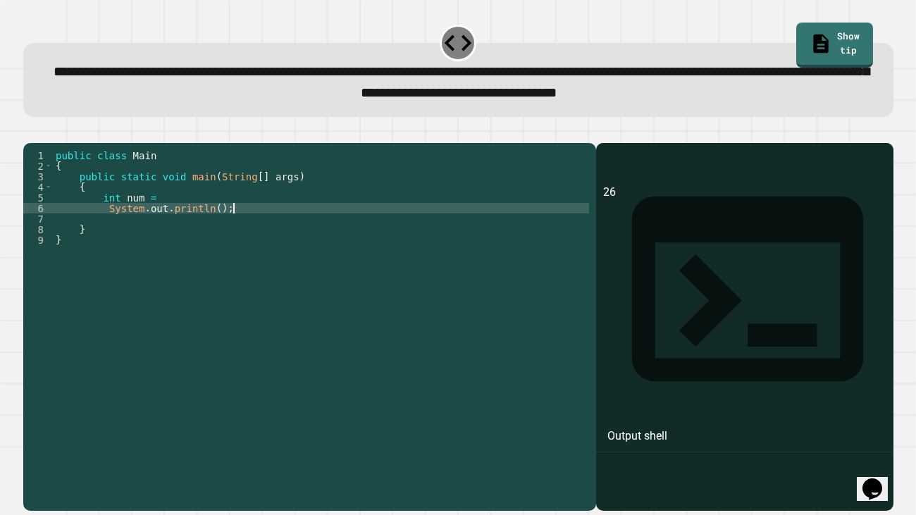
click at [271, 218] on div "public class Main { public static void main ( String [ ] args ) { int num = Sys…" at bounding box center [321, 319] width 536 height 338
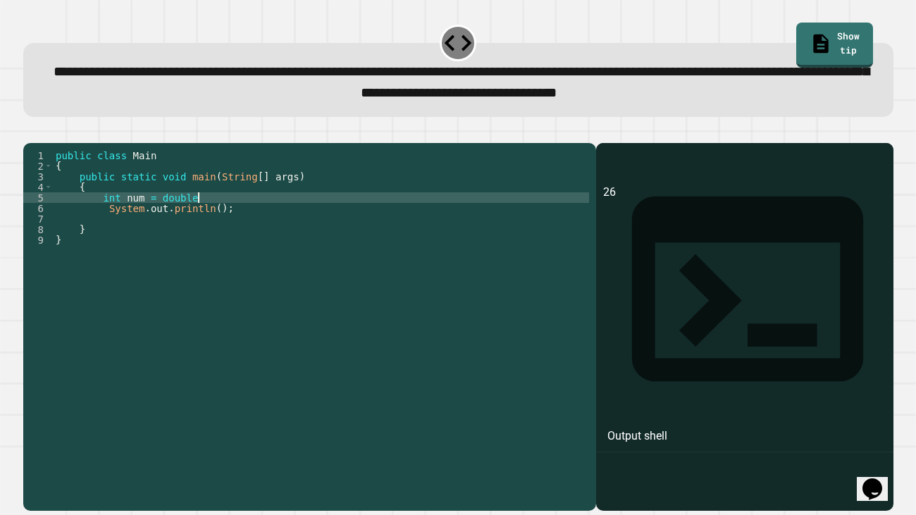
scroll to position [0, 9]
click at [195, 218] on div "public class Main { public static void main ( String [ ] args ) { int num = dou…" at bounding box center [321, 319] width 536 height 338
click at [163, 217] on div "public class Main { public static void main ( String [ ] args ) { int num = dou…" at bounding box center [321, 319] width 536 height 338
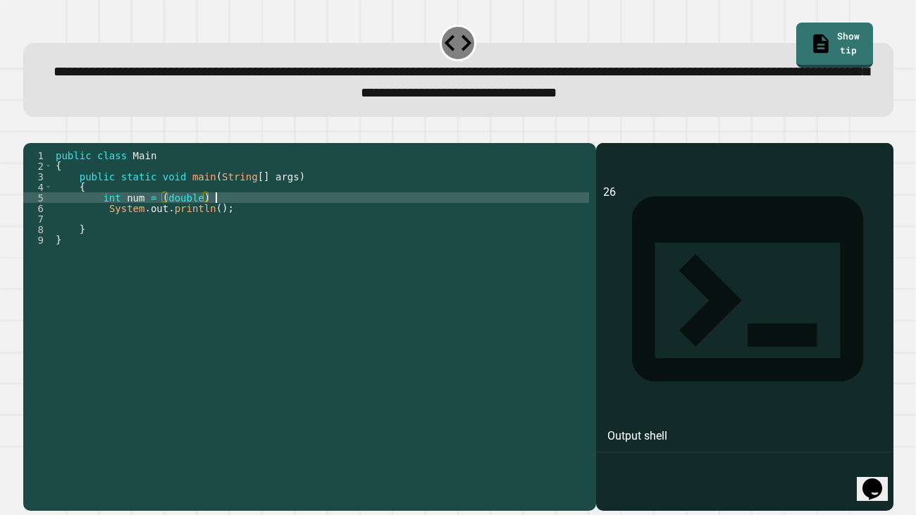
click at [228, 216] on div "public class Main { public static void main ( String [ ] args ) { int num = ( d…" at bounding box center [321, 319] width 536 height 338
paste textarea "**********"
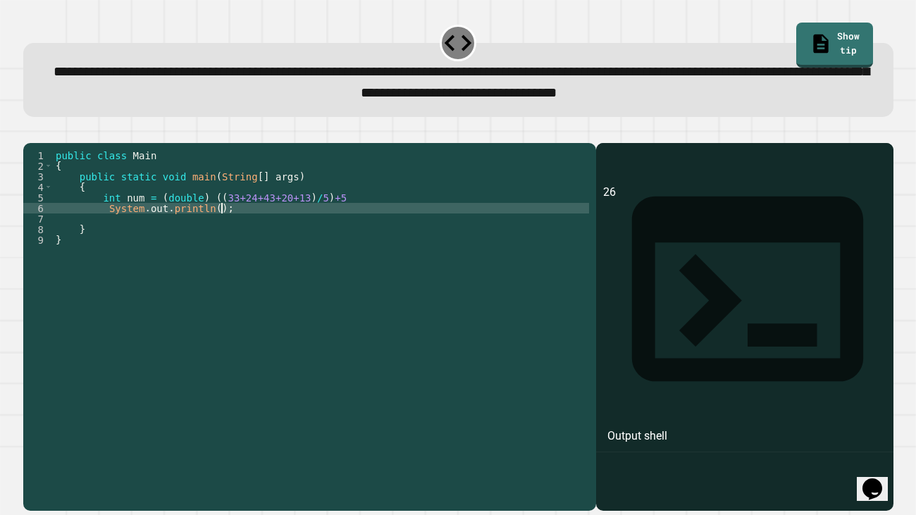
click at [221, 230] on div "public class Main { public static void main ( String [ ] args ) { int num = ( d…" at bounding box center [321, 319] width 536 height 338
click at [363, 223] on div "public class Main { public static void main ( String [ ] args ) { int num = ( d…" at bounding box center [321, 319] width 536 height 338
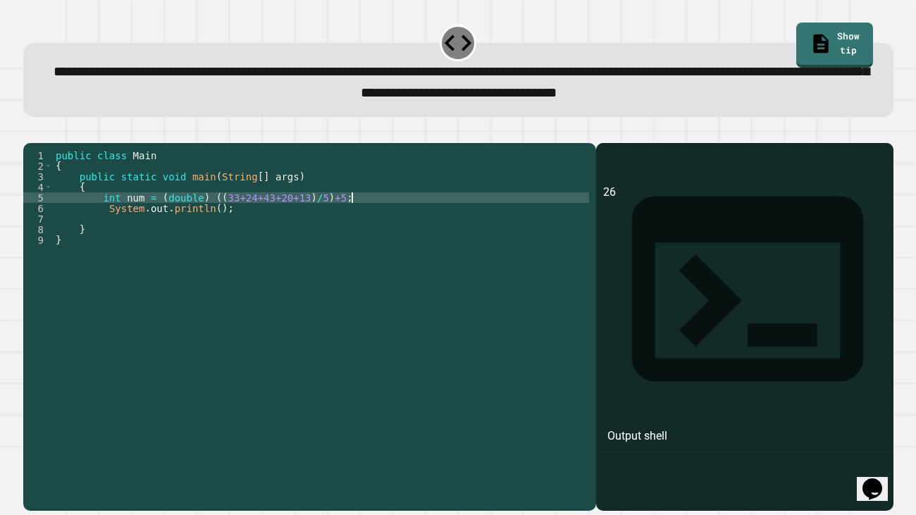
scroll to position [0, 20]
click at [220, 219] on div "public class Main { public static void main ( String [ ] args ) { int num = ( d…" at bounding box center [321, 319] width 536 height 338
click at [326, 219] on div "public class Main { public static void main ( String [ ] args ) { int num = ( d…" at bounding box center [321, 319] width 536 height 338
click at [307, 218] on div "public class Main { public static void main ( String [ ] args ) { int num = ( d…" at bounding box center [321, 319] width 536 height 338
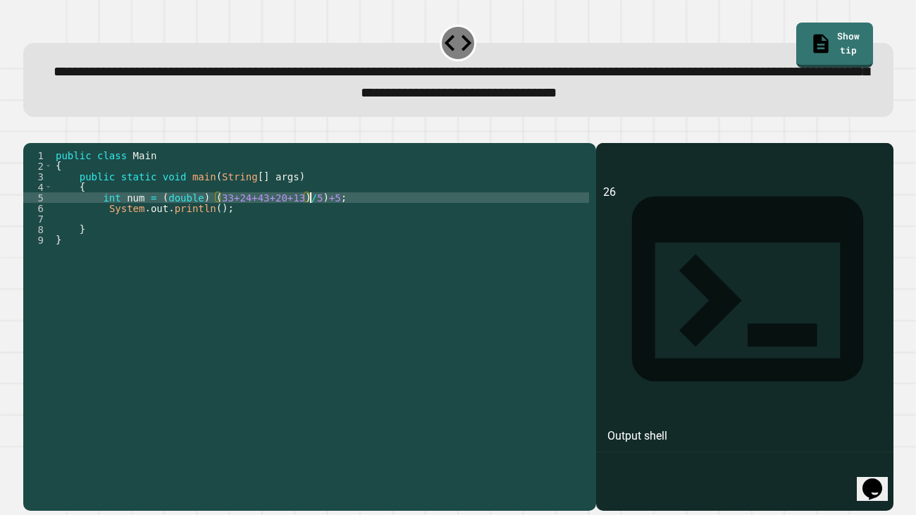
click at [215, 222] on div "public class Main { public static void main ( String [ ] args ) { int num = ( d…" at bounding box center [321, 319] width 536 height 338
click at [263, 227] on div "public class Main { public static void main ( String [ ] args ) { int num = ( d…" at bounding box center [321, 319] width 536 height 338
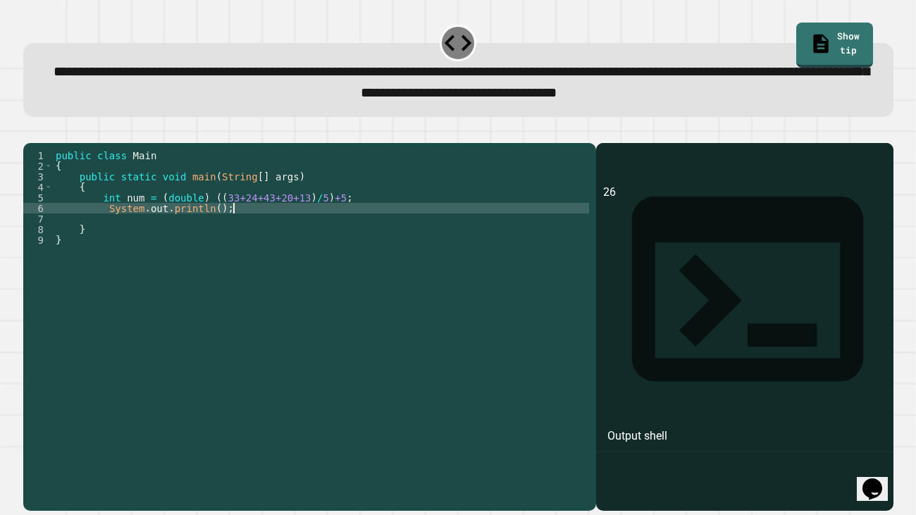
click at [220, 229] on div "public class Main { public static void main ( String [ ] args ) { int num = ( d…" at bounding box center [321, 319] width 536 height 338
click at [103, 228] on div "public class Main { public static void main ( String [ ] args ) { int num = ( d…" at bounding box center [321, 319] width 536 height 338
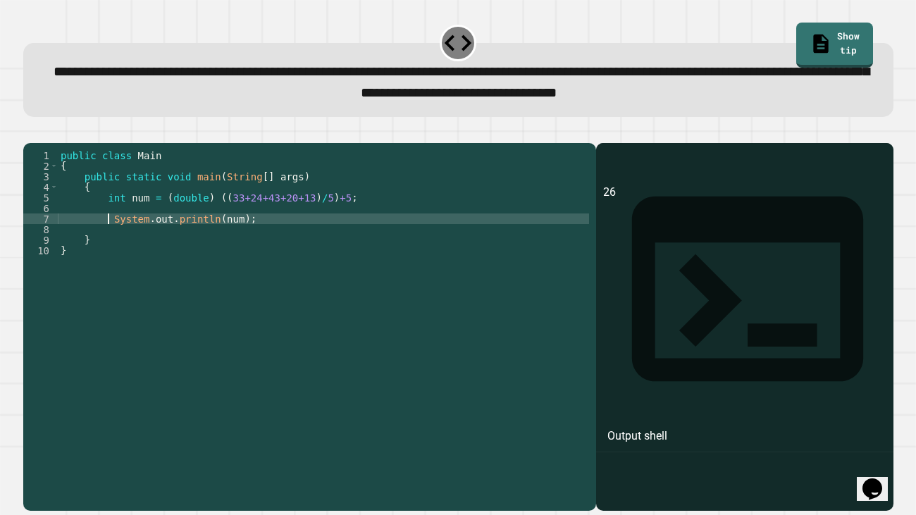
scroll to position [0, 3]
type textarea "**********"
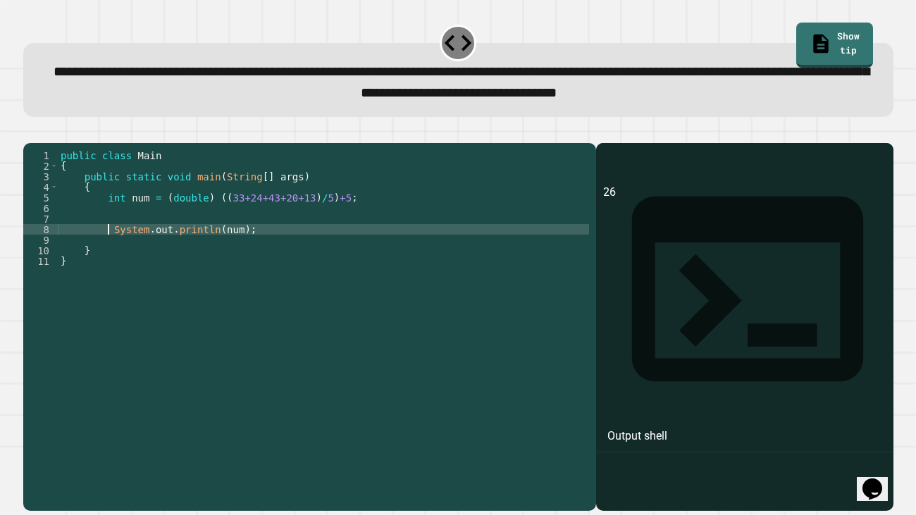
click at [116, 234] on div "public class Main { public static void main ( String [ ] args ) { int num = ( d…" at bounding box center [323, 319] width 531 height 338
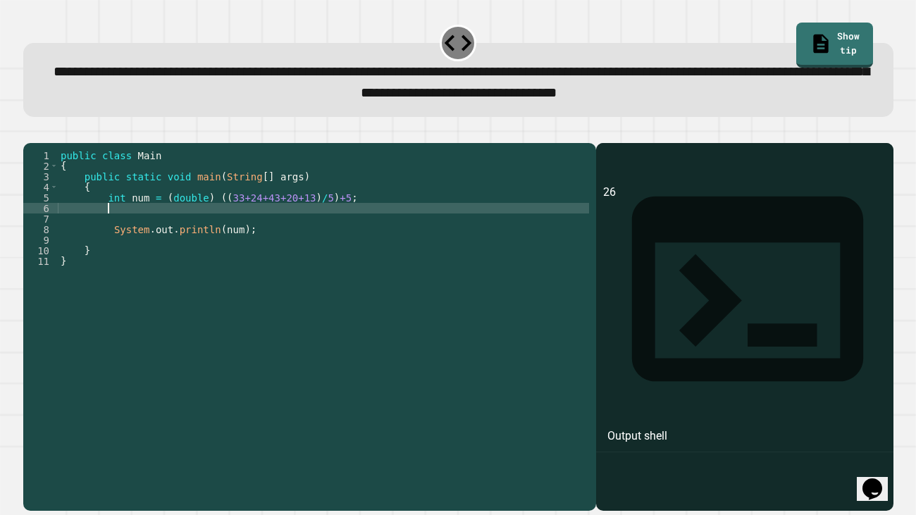
click at [131, 240] on div "public class Main { public static void main ( String [ ] args ) { int num = ( d…" at bounding box center [323, 319] width 531 height 338
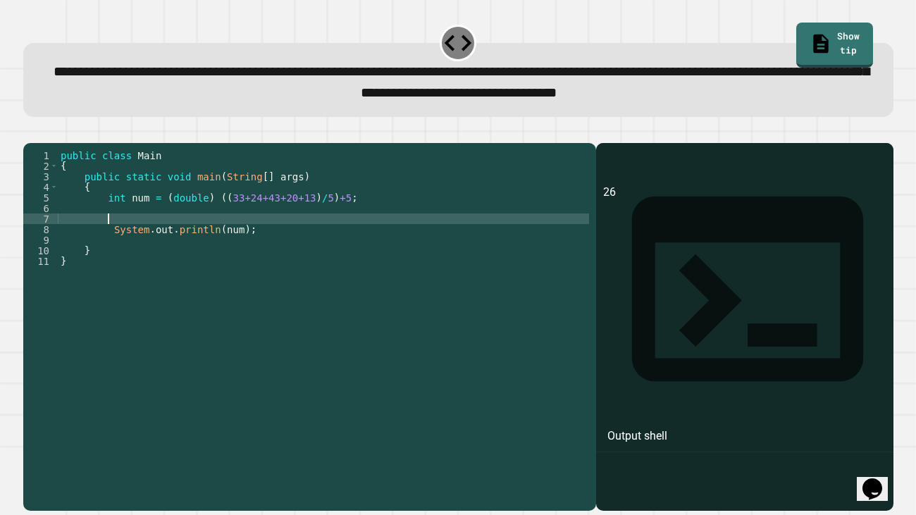
scroll to position [0, 3]
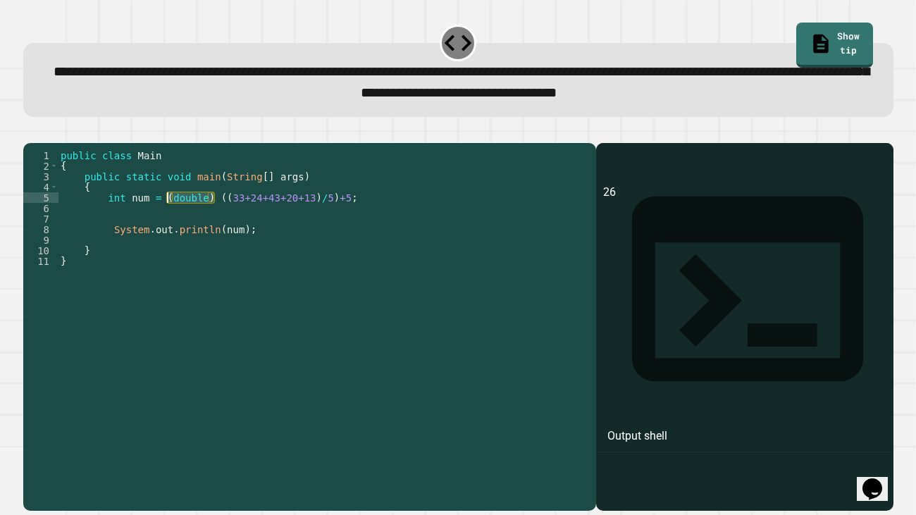
drag, startPoint x: 215, startPoint y: 218, endPoint x: 170, endPoint y: 221, distance: 45.2
click at [170, 221] on div "public class Main { public static void main ( String [ ] args ) { int num = ( d…" at bounding box center [323, 319] width 531 height 338
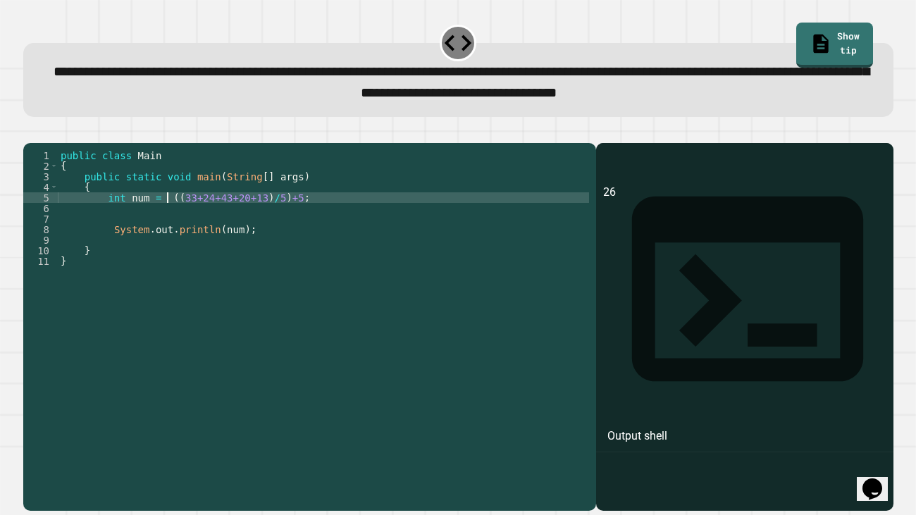
type textarea "**********"
click at [154, 230] on div "public class Main { public static void main ( String [ ] args ) { int num = (( …" at bounding box center [323, 319] width 531 height 338
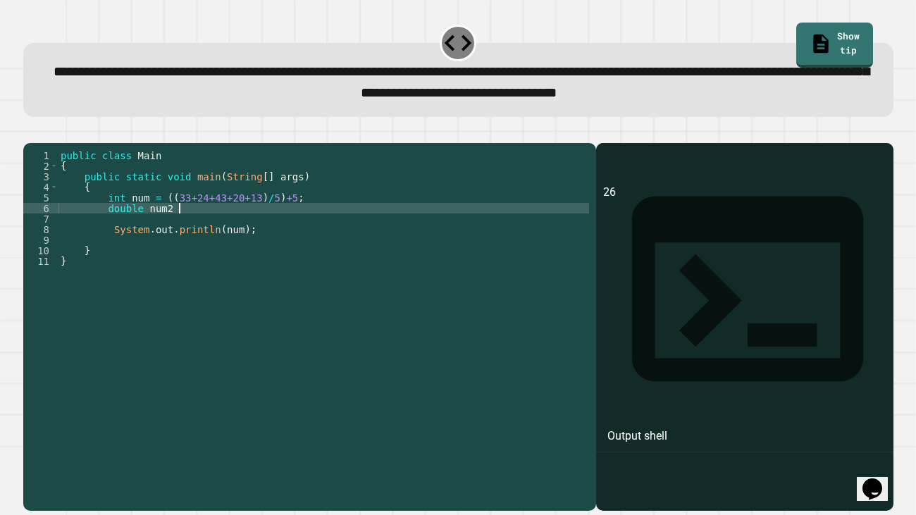
scroll to position [0, 8]
click at [247, 233] on div "public class Main { public static void main ( String [ ] args ) { int num = (( …" at bounding box center [323, 319] width 531 height 338
click at [245, 245] on div "public class Main { public static void main ( String [ ] args ) { int num = (( …" at bounding box center [323, 319] width 531 height 338
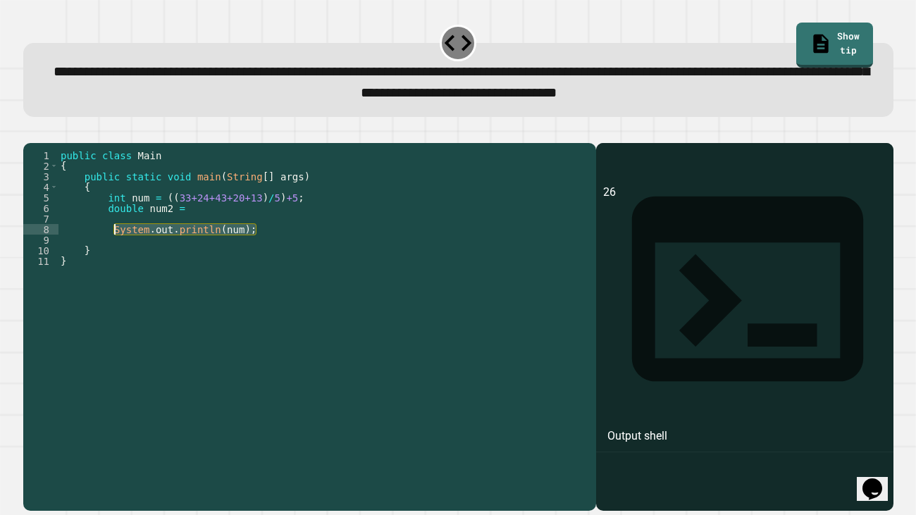
drag, startPoint x: 293, startPoint y: 254, endPoint x: 113, endPoint y: 251, distance: 180.5
click at [113, 251] on div "public class Main { public static void main ( String [ ] args ) { int num = (( …" at bounding box center [323, 319] width 531 height 338
type textarea "**********"
click at [119, 243] on div "public class Main { public static void main ( String [ ] args ) { int num = (( …" at bounding box center [323, 319] width 531 height 338
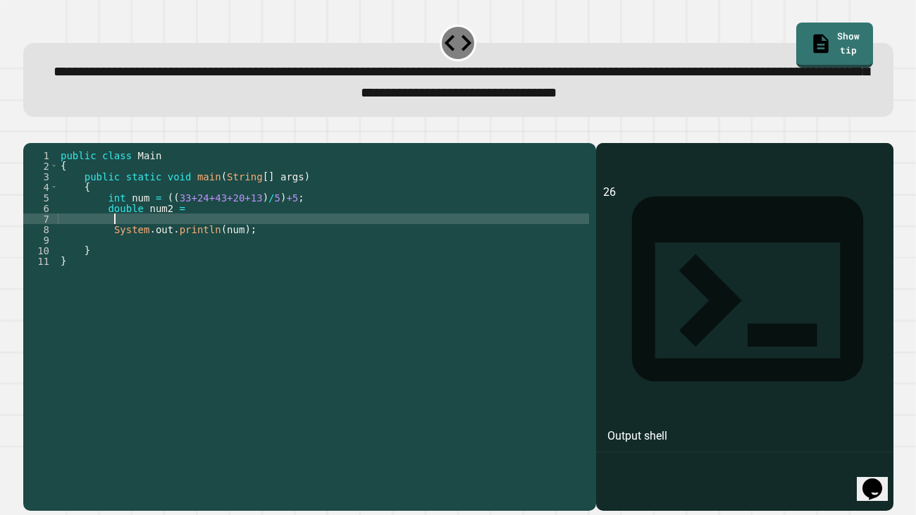
paste textarea "**********"
type textarea "**********"
click at [123, 262] on div "public class Main { public static void main ( String [ ] args ) { int num = (( …" at bounding box center [323, 319] width 531 height 338
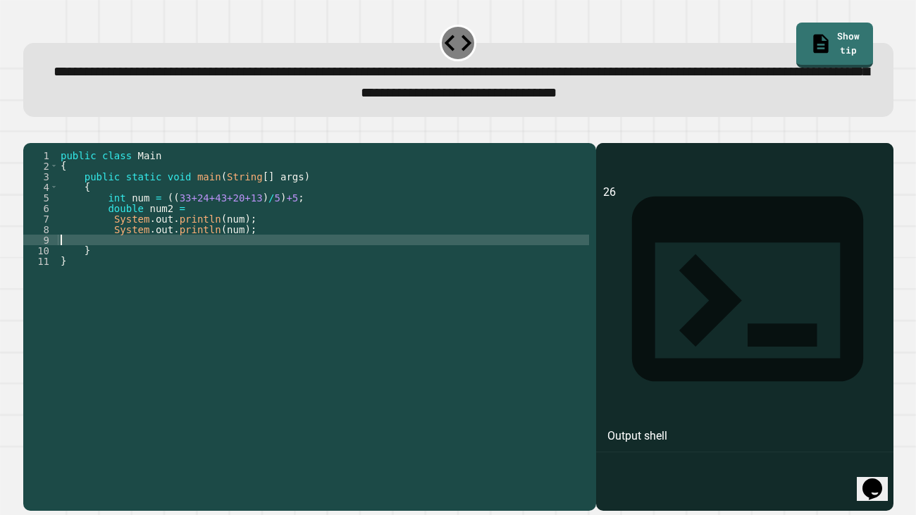
click at [125, 258] on div "public class Main { public static void main ( String [ ] args ) { int num = (( …" at bounding box center [323, 319] width 531 height 338
paste textarea "**********"
click at [191, 229] on div "public class Main { public static void main ( String [ ] args ) { int num = (( …" at bounding box center [323, 319] width 531 height 338
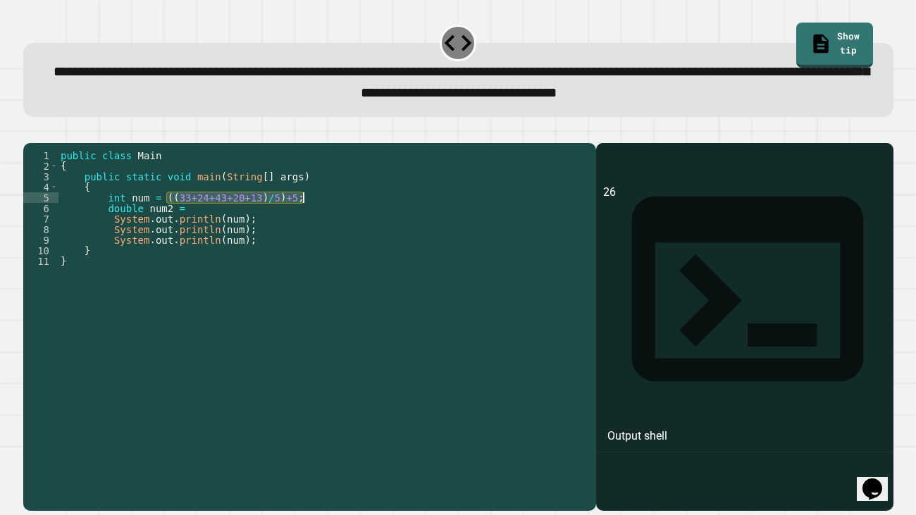
drag, startPoint x: 168, startPoint y: 216, endPoint x: 313, endPoint y: 220, distance: 145.2
click at [313, 220] on div "public class Main { public static void main ( String [ ] args ) { int num = (( …" at bounding box center [323, 319] width 531 height 338
click at [302, 218] on div "public class Main { public static void main ( String [ ] args ) { int num = (( …" at bounding box center [323, 308] width 531 height 317
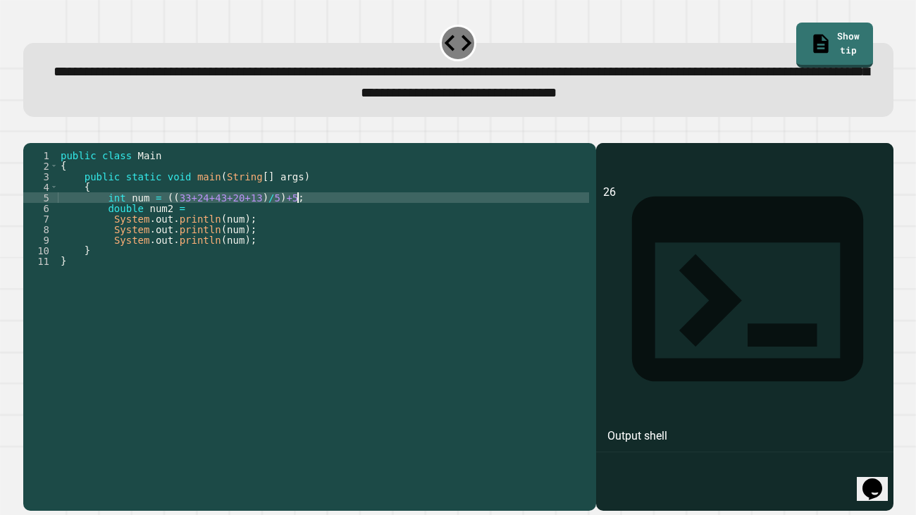
click at [298, 218] on div "public class Main { public static void main ( String [ ] args ) { int num = (( …" at bounding box center [323, 319] width 531 height 338
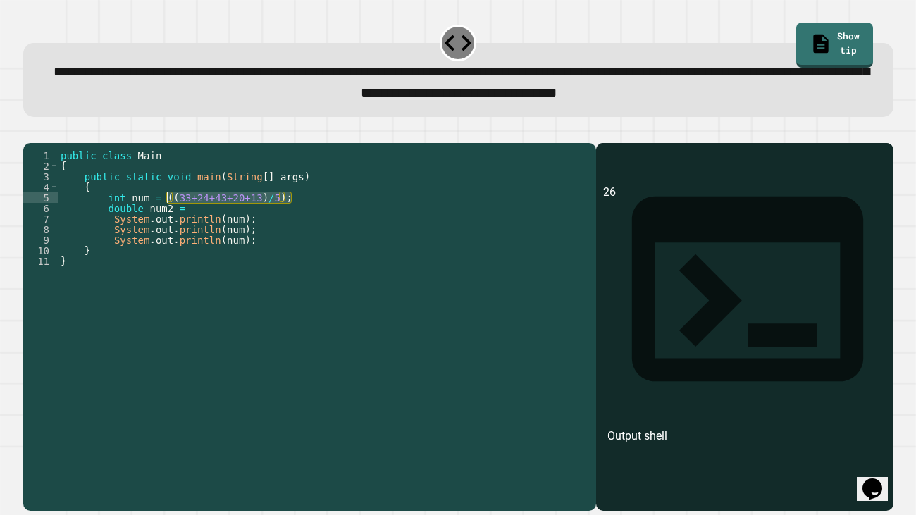
drag, startPoint x: 313, startPoint y: 218, endPoint x: 170, endPoint y: 218, distance: 143.1
click at [170, 218] on div "public class Main { public static void main ( String [ ] args ) { int num = (( …" at bounding box center [323, 319] width 531 height 338
click at [226, 227] on div "public class Main { public static void main ( String [ ] args ) { int num = (( …" at bounding box center [323, 319] width 531 height 338
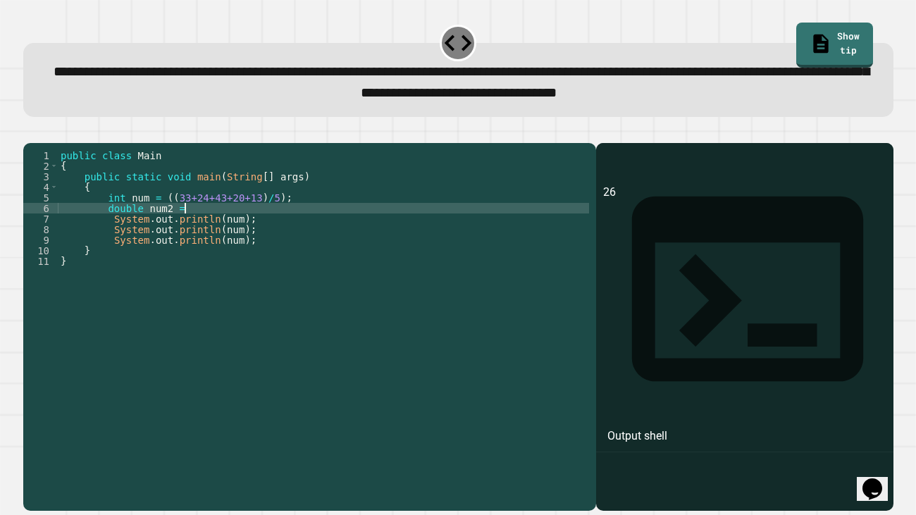
paste textarea "**********"
click at [188, 230] on div "public class Main { public static void main ( String [ ] args ) { int num = (( …" at bounding box center [323, 319] width 531 height 338
click at [174, 218] on div "public class Main { public static void main ( String [ ] args ) { int num = (( …" at bounding box center [323, 319] width 531 height 338
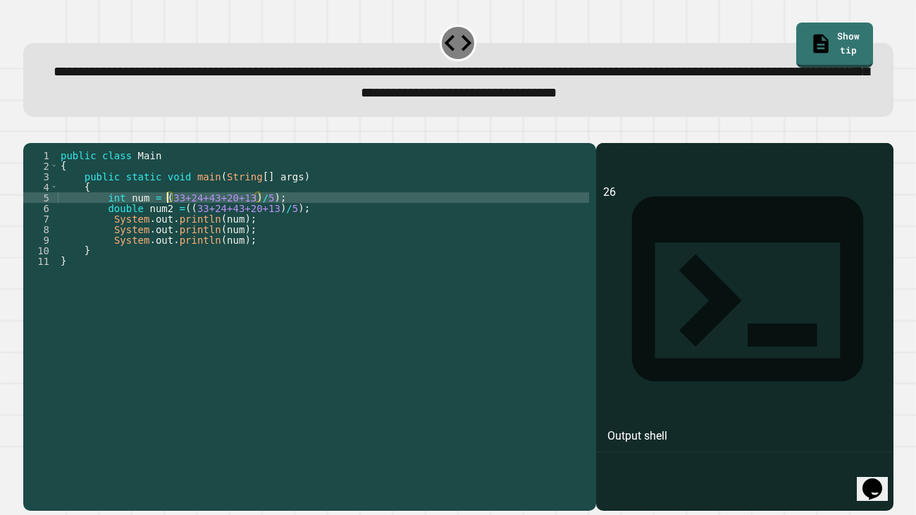
click at [298, 230] on div "public class Main { public static void main ( String [ ] args ) { int num = ( 3…" at bounding box center [323, 319] width 531 height 338
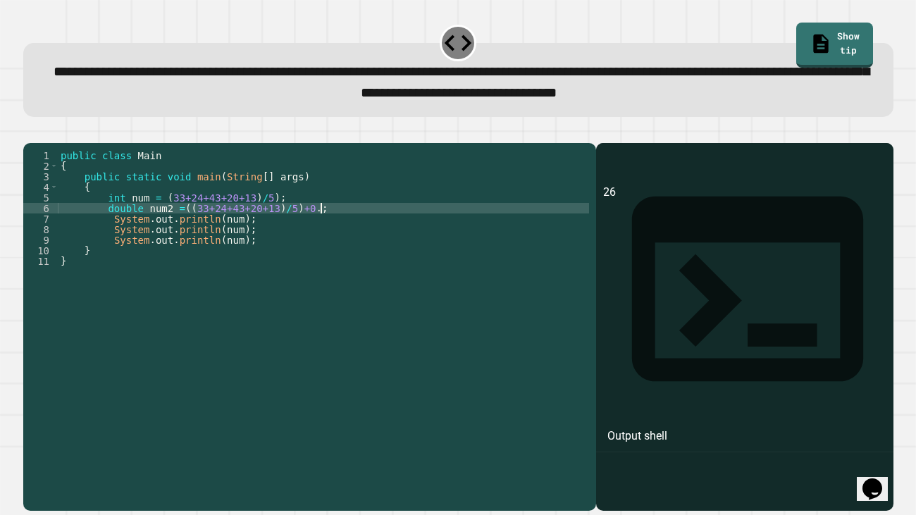
scroll to position [0, 18]
click at [242, 251] on div "public class Main { public static void main ( String [ ] args ) { int num = ( 3…" at bounding box center [323, 319] width 531 height 338
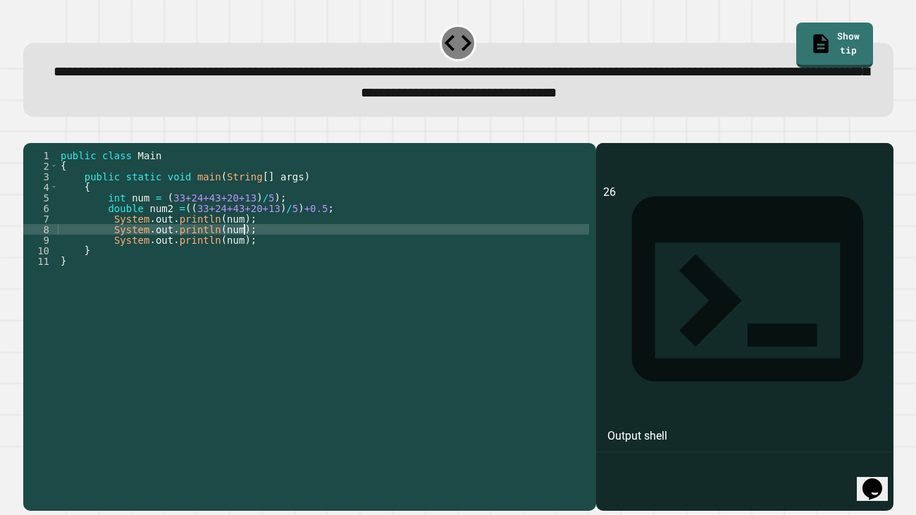
scroll to position [0, 13]
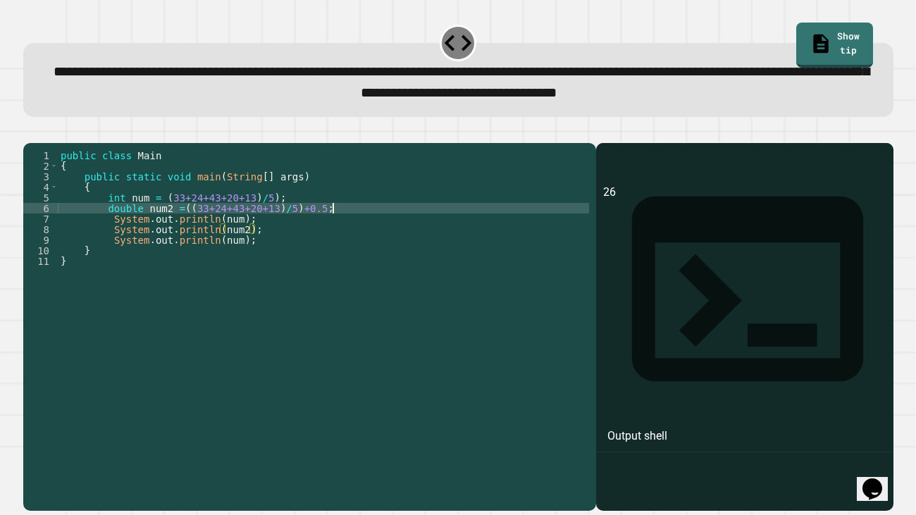
click at [348, 230] on div "public class Main { public static void main ( String [ ] args ) { int num = ( 3…" at bounding box center [323, 319] width 531 height 338
type textarea "**********"
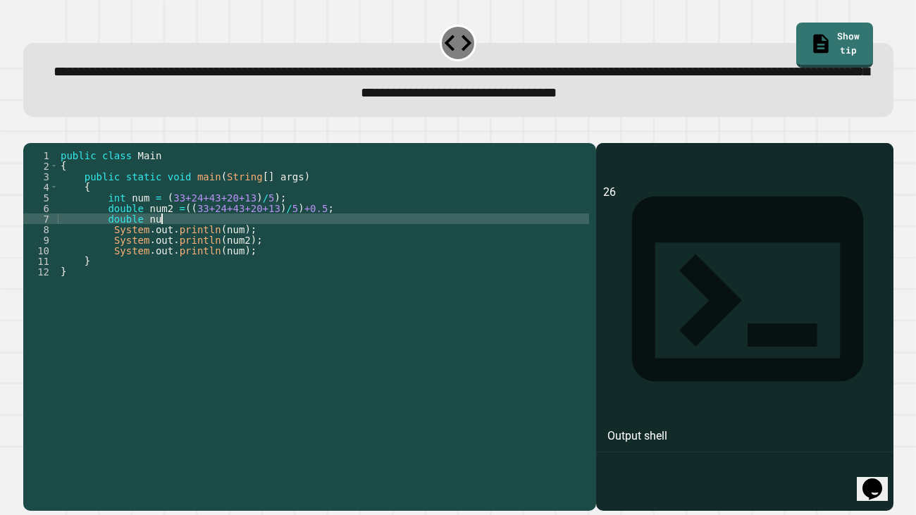
scroll to position [0, 6]
click at [316, 240] on div "public class Main { public static void main ( String [ ] args ) { int num = ( 3…" at bounding box center [323, 319] width 531 height 338
click at [30, 132] on icon "button" at bounding box center [30, 132] width 0 height 0
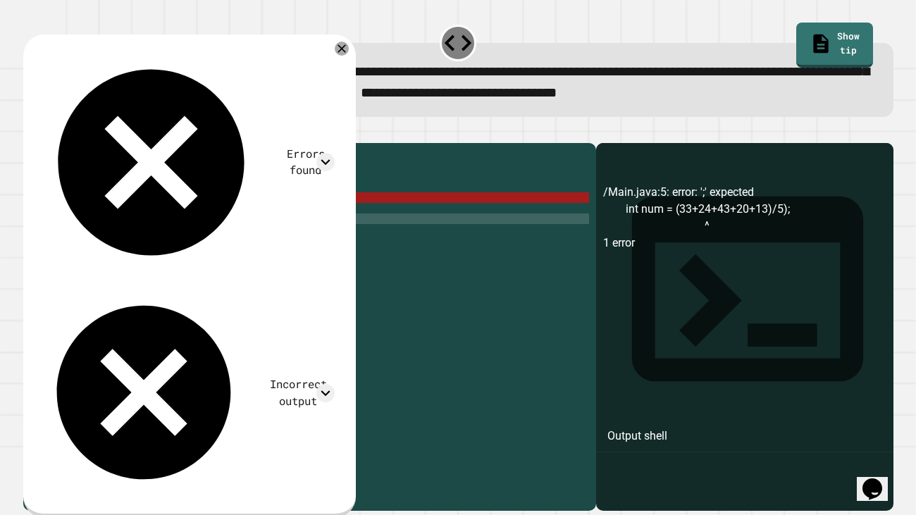
click at [280, 218] on div "public class Main { public static void main ( String [ ] args ) { int num = ( 3…" at bounding box center [323, 319] width 531 height 338
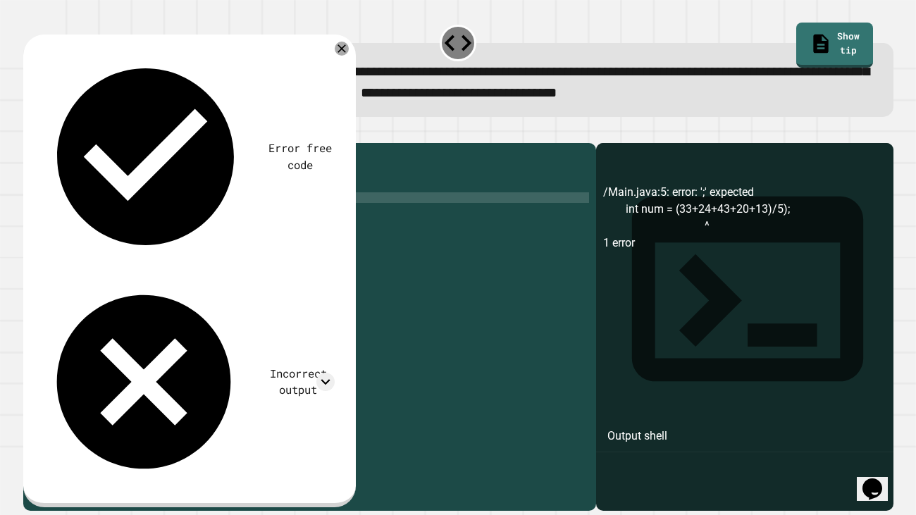
click at [54, 143] on div at bounding box center [458, 134] width 870 height 17
click at [44, 140] on icon "button" at bounding box center [40, 140] width 8 height 10
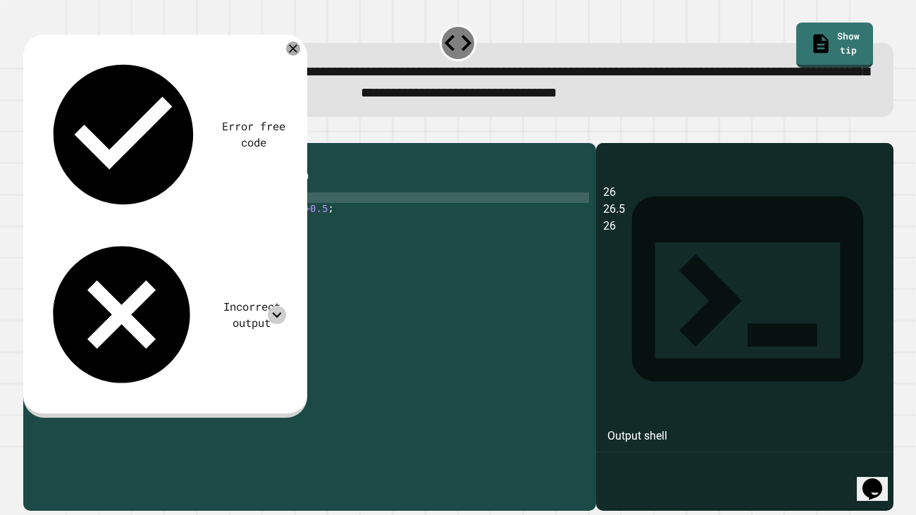
click at [279, 306] on icon at bounding box center [277, 315] width 18 height 18
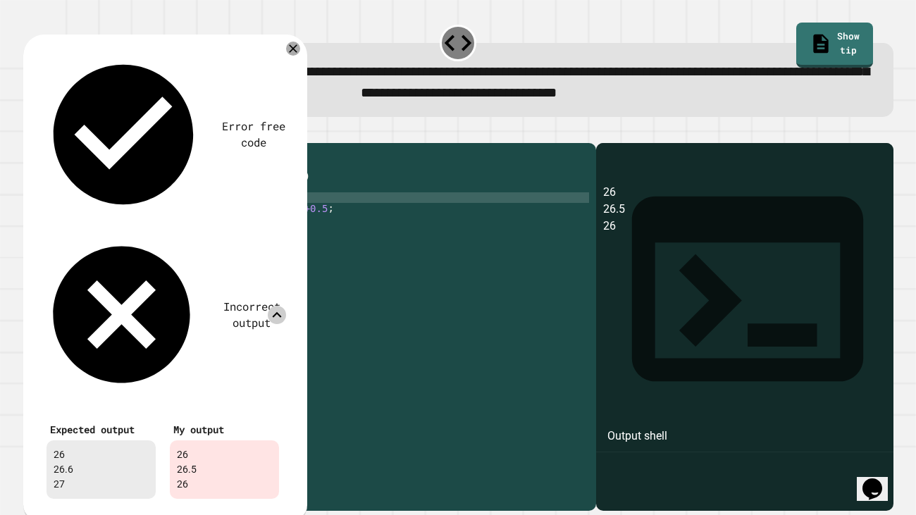
click at [327, 230] on div "public class Main { public static void main ( String [ ] args ) { int num = ( 3…" at bounding box center [323, 319] width 531 height 338
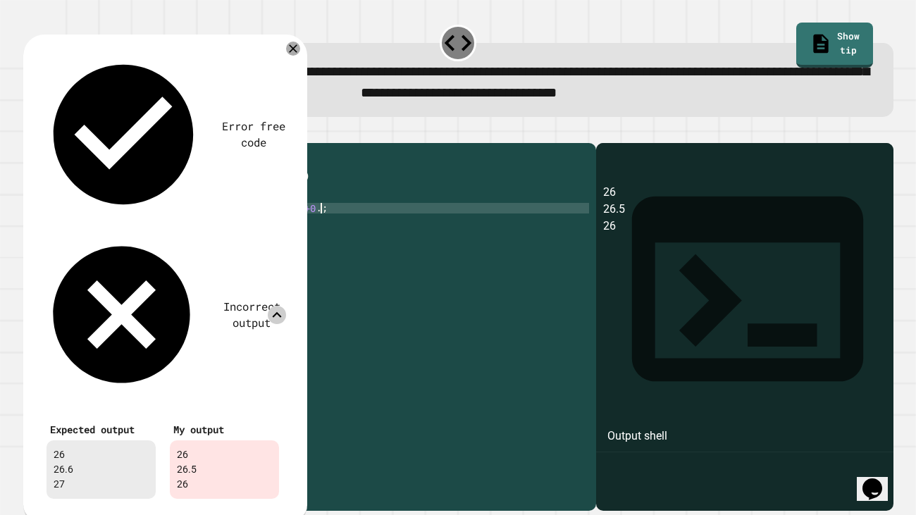
scroll to position [0, 18]
click at [239, 240] on div "public class Main { public static void main ( String [ ] args ) { int num = ( 3…" at bounding box center [323, 319] width 531 height 338
click at [290, 58] on div "Error free code 26 26.5 26 Incorrect output Expected output 26 26.6 27 My outpu…" at bounding box center [162, 278] width 261 height 469
click at [290, 57] on div at bounding box center [293, 48] width 17 height 17
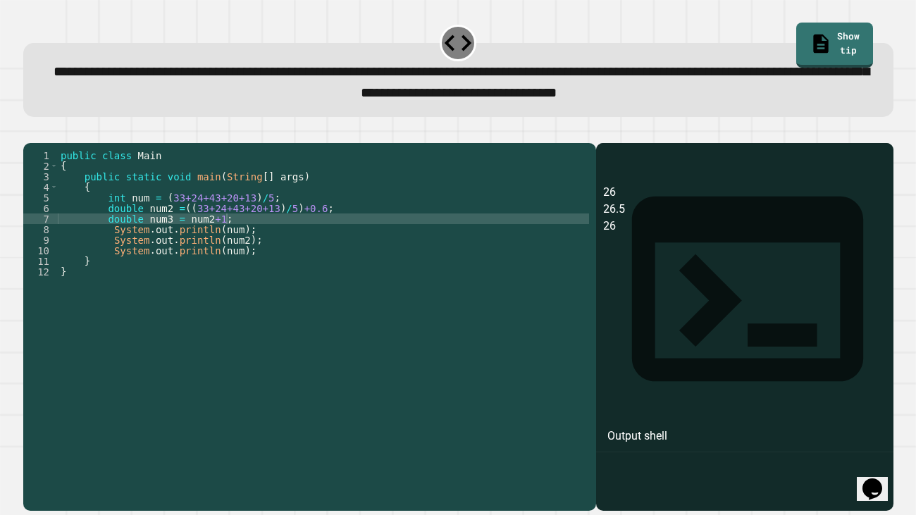
click at [30, 132] on button "button" at bounding box center [30, 132] width 0 height 0
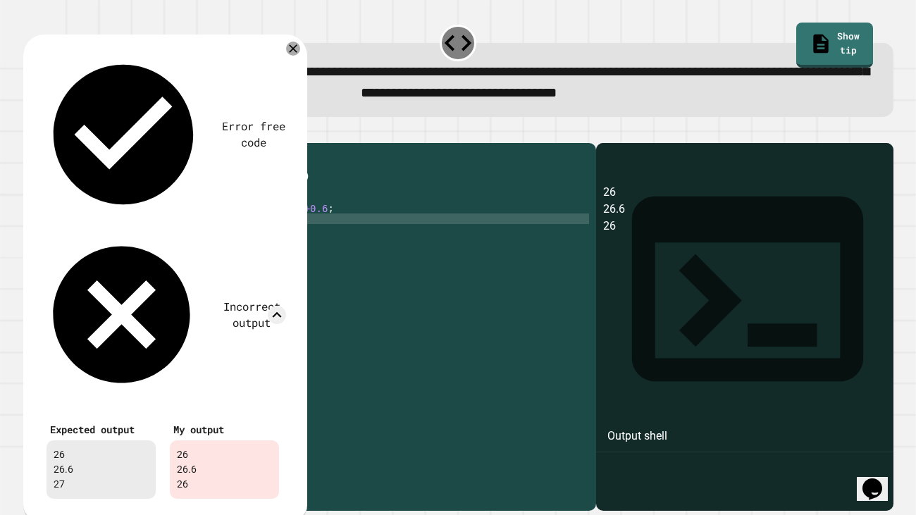
click at [226, 240] on div "public class Main { public static void main ( String [ ] args ) { int num = ( 3…" at bounding box center [323, 319] width 531 height 338
click at [247, 269] on div "public class Main { public static void main ( String [ ] args ) { int num = ( 3…" at bounding box center [323, 319] width 531 height 338
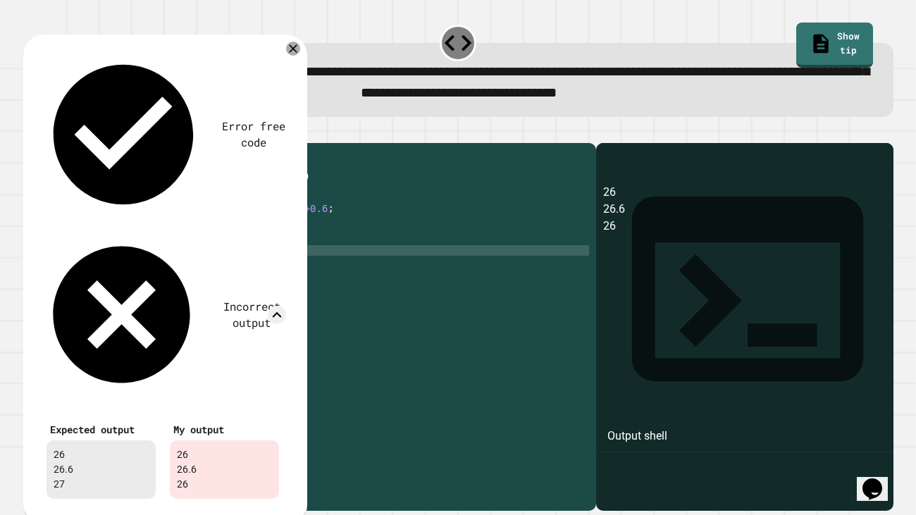
scroll to position [0, 13]
click at [250, 264] on div "public class Main { public static void main ( String [ ] args ) { int num = ( 3…" at bounding box center [323, 319] width 531 height 338
click at [297, 55] on icon at bounding box center [292, 48] width 15 height 15
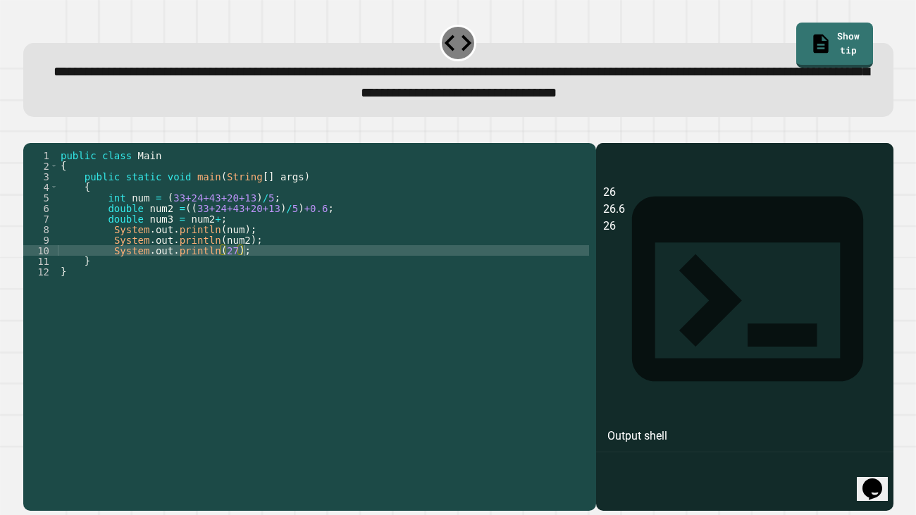
click at [30, 132] on icon "button" at bounding box center [30, 132] width 0 height 0
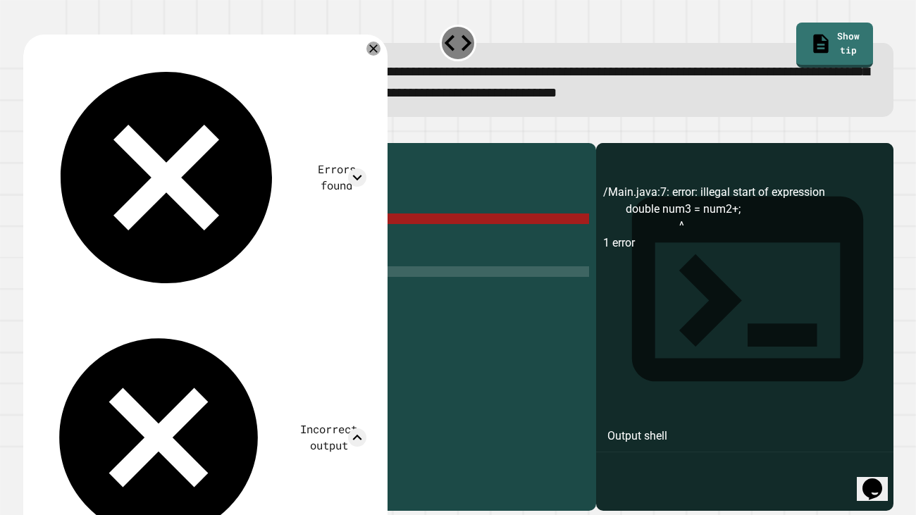
click at [322, 292] on div "public class Main { public static void main ( String [ ] args ) { int num = ( 3…" at bounding box center [323, 319] width 531 height 338
click at [327, 257] on div "public class Main { public static void main ( String [ ] args ) { int num = ( 3…" at bounding box center [323, 319] width 531 height 338
click at [382, 48] on icon at bounding box center [373, 48] width 17 height 17
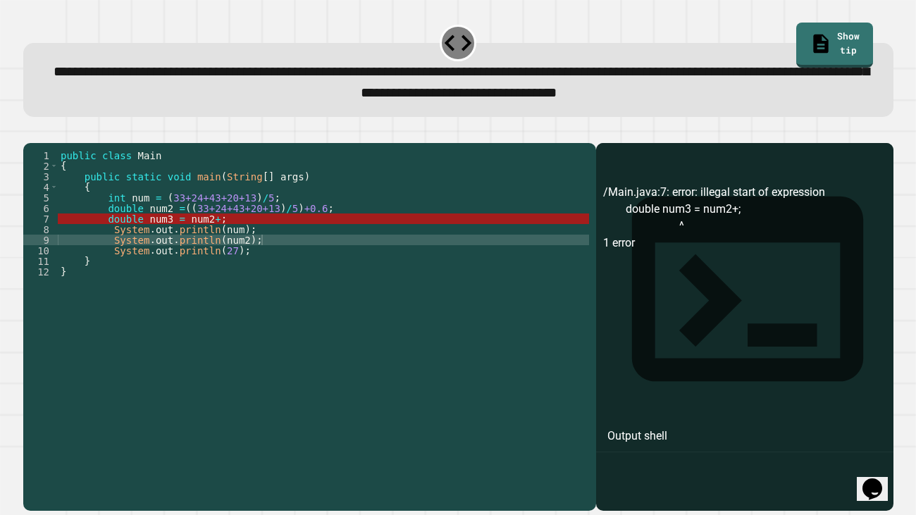
click at [248, 236] on div "public class Main { public static void main ( String [ ] args ) { int num = ( 3…" at bounding box center [323, 319] width 531 height 338
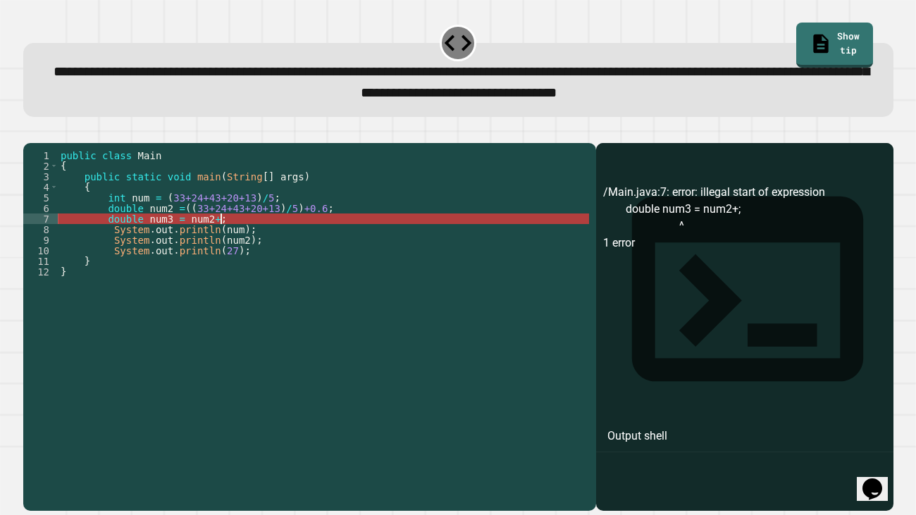
type textarea "**********"
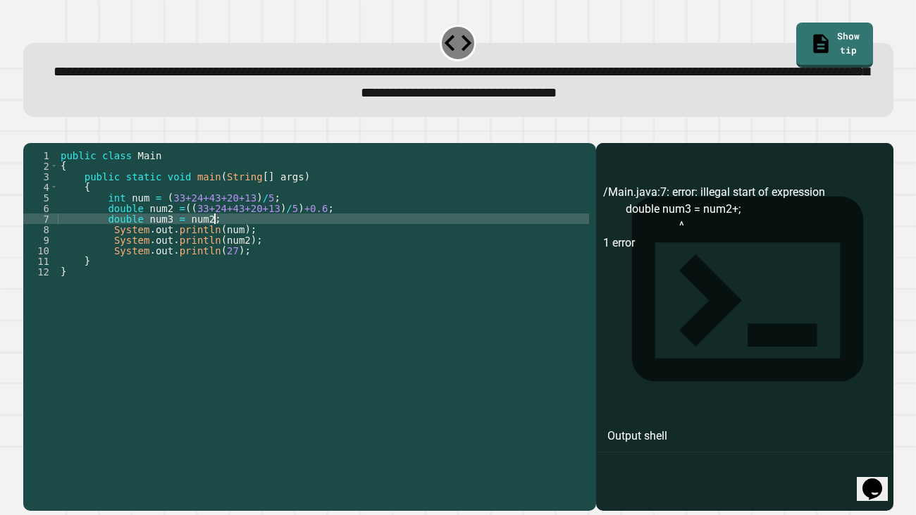
click at [30, 132] on icon "button" at bounding box center [30, 132] width 0 height 0
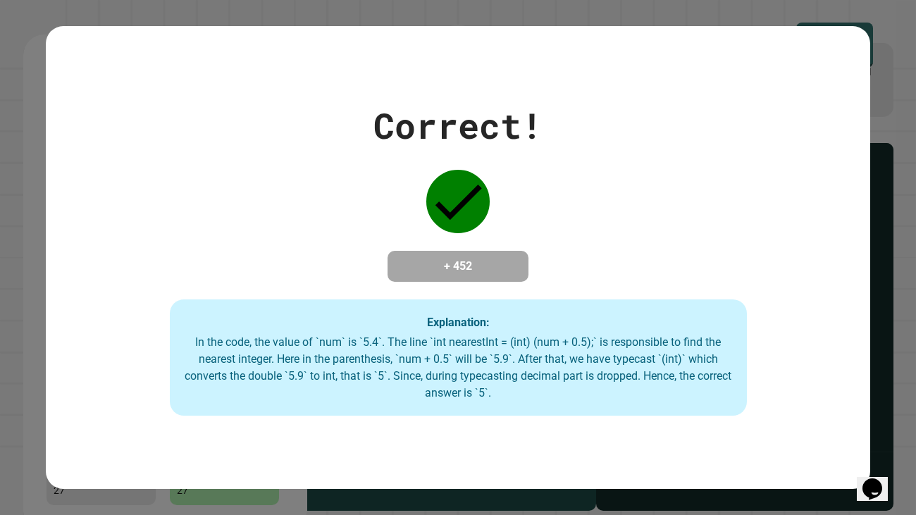
click at [359, 213] on div "Correct! + 452 Explanation: In the code, the value of `num` is `5.4`. The line …" at bounding box center [458, 257] width 825 height 317
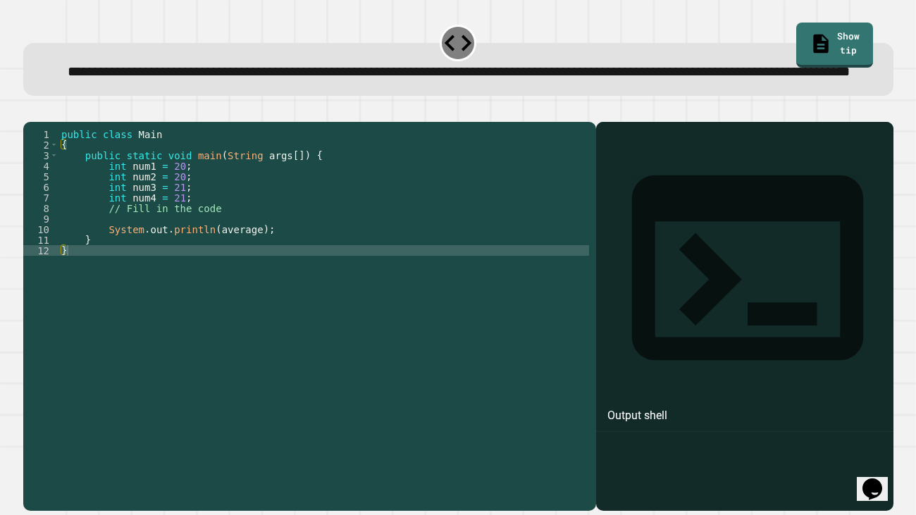
click at [30, 111] on icon "button" at bounding box center [30, 111] width 0 height 0
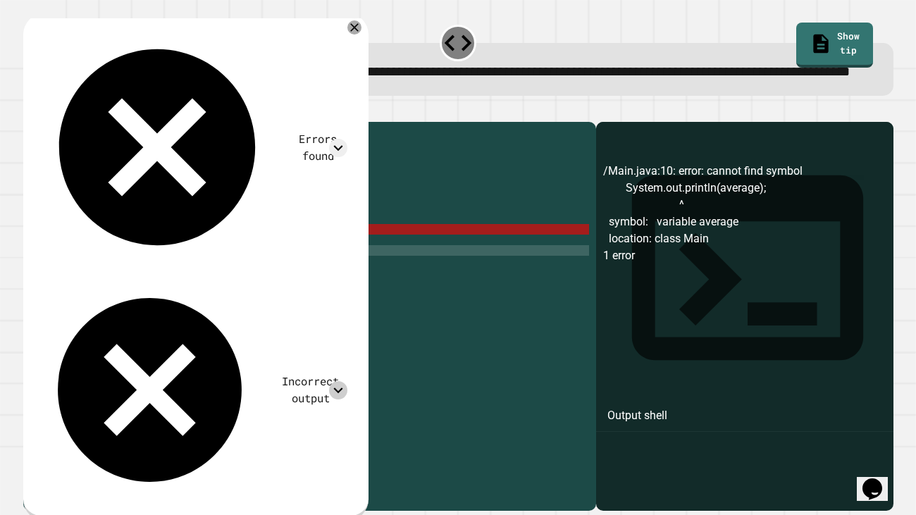
click at [335, 381] on icon at bounding box center [338, 390] width 18 height 18
click at [393, 238] on div "public class Main { public static void main ( String args [ ]) { int num1 = 20 …" at bounding box center [323, 298] width 531 height 338
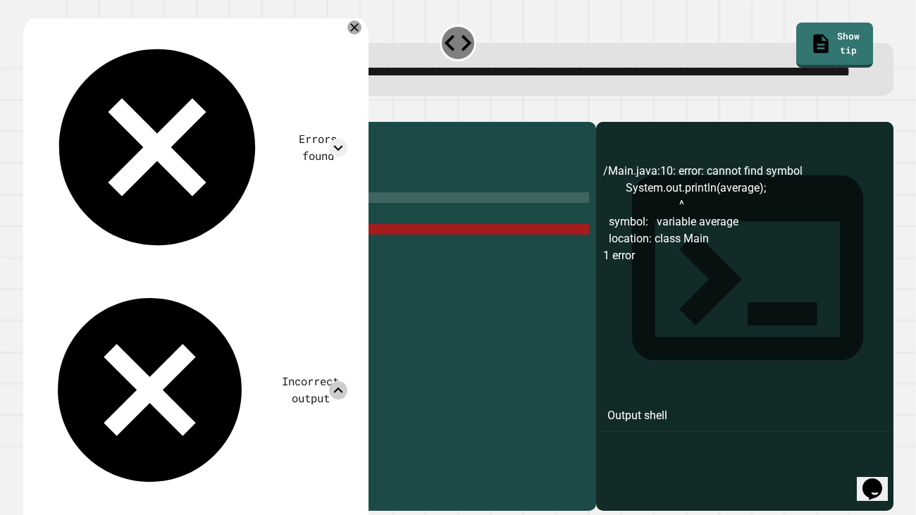
drag, startPoint x: 75, startPoint y: 164, endPoint x: 50, endPoint y: 162, distance: 25.4
copy div "20.5"
click at [360, 266] on div "Errors found /Main.java:10: error: cannot find symbol System.out.println(averag…" at bounding box center [195, 343] width 345 height 660
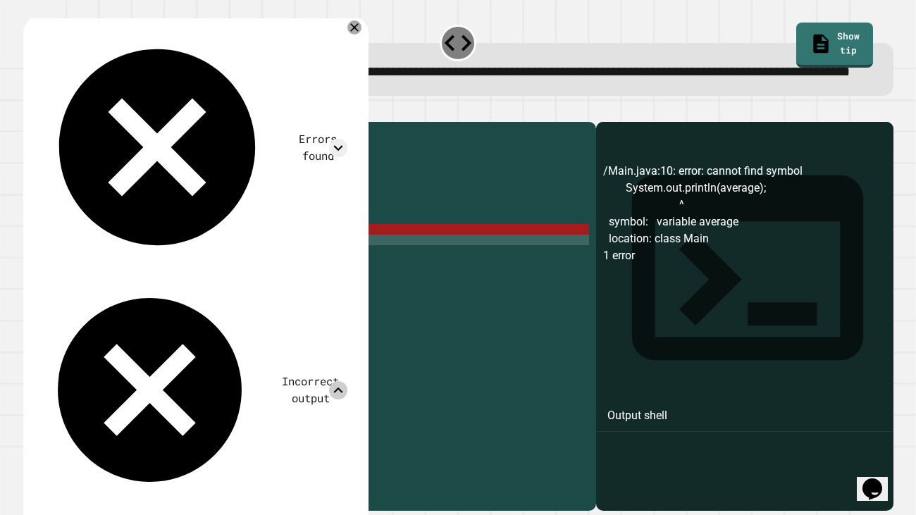
click at [326, 281] on div "public class Main { public static void main ( String args [ ]) { int num1 = 20 …" at bounding box center [323, 298] width 531 height 338
click at [354, 35] on icon at bounding box center [354, 27] width 14 height 14
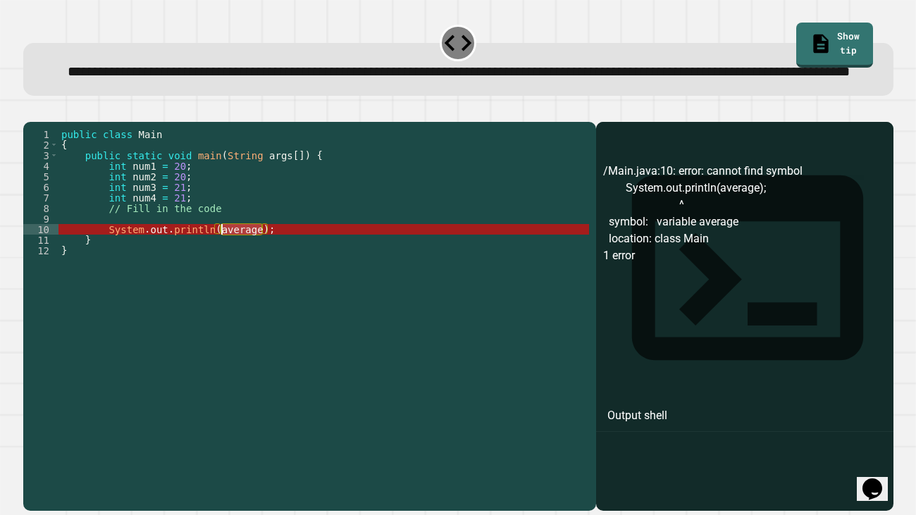
drag, startPoint x: 261, startPoint y: 271, endPoint x: 221, endPoint y: 271, distance: 40.2
click at [221, 271] on div "public class Main { public static void main ( String args [ ]) { int num1 = 20 …" at bounding box center [323, 298] width 531 height 338
paste textarea "Cursor at row 10"
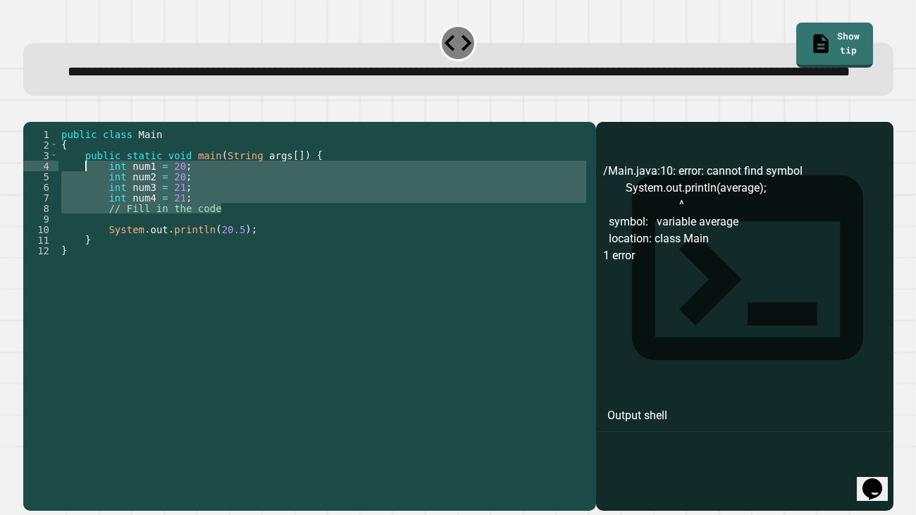
drag, startPoint x: 233, startPoint y: 247, endPoint x: 87, endPoint y: 209, distance: 150.9
click at [87, 209] on div "public class Main { public static void main ( String args [ ]) { int num1 = 20 …" at bounding box center [323, 298] width 531 height 338
type textarea "**********"
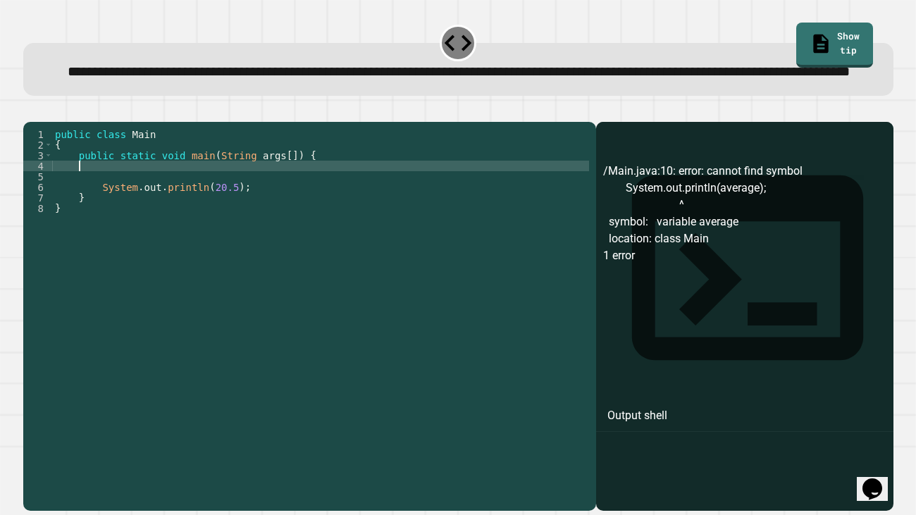
click at [30, 111] on button "button" at bounding box center [30, 111] width 0 height 0
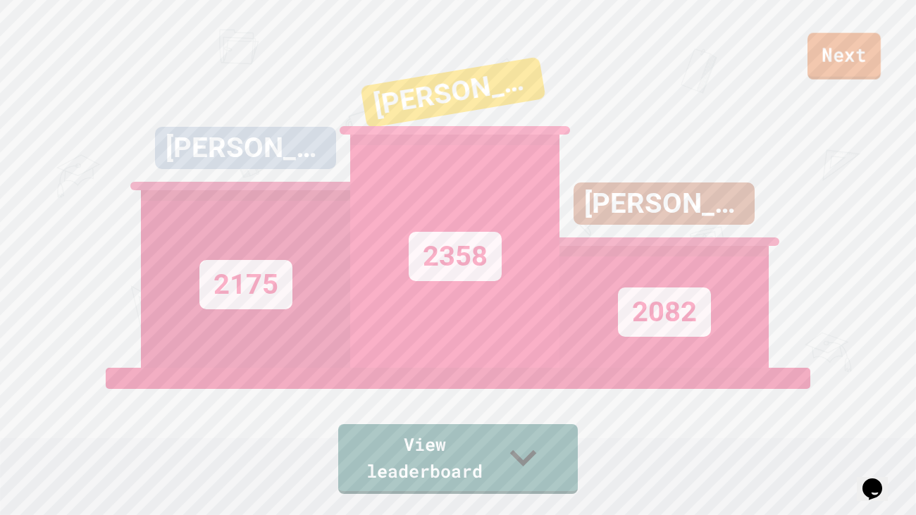
click at [860, 74] on link "Next" at bounding box center [844, 56] width 73 height 47
